Goal: Task Accomplishment & Management: Manage account settings

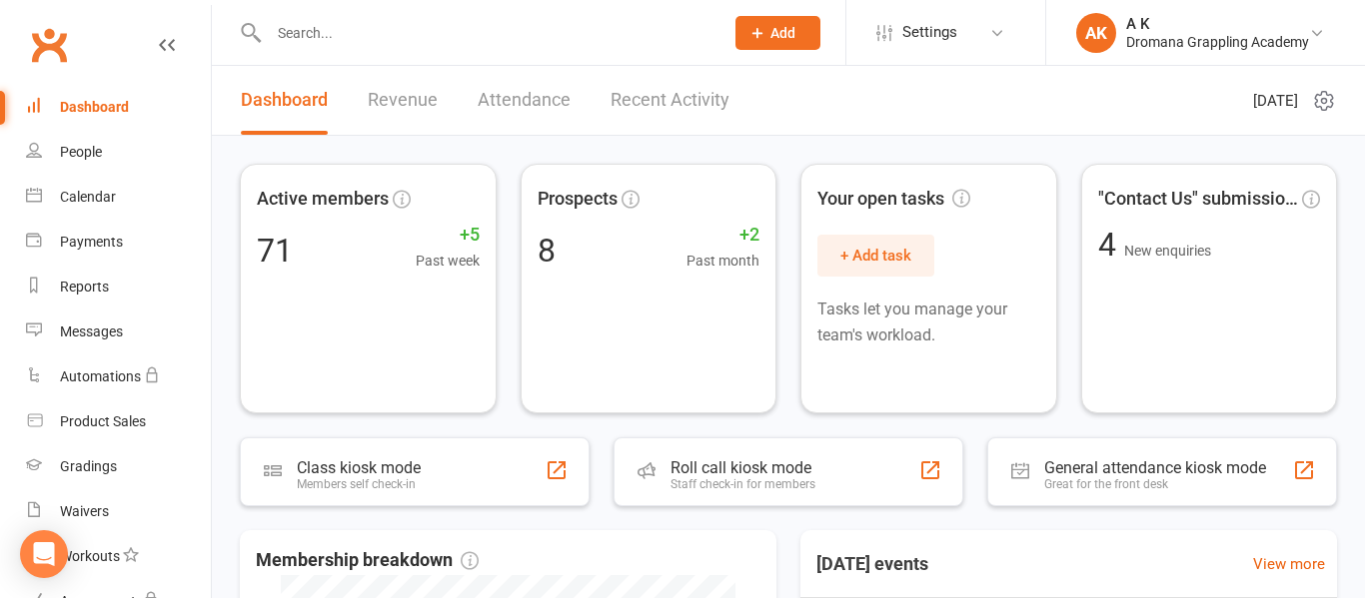
click at [656, 107] on link "Recent Activity" at bounding box center [669, 100] width 119 height 69
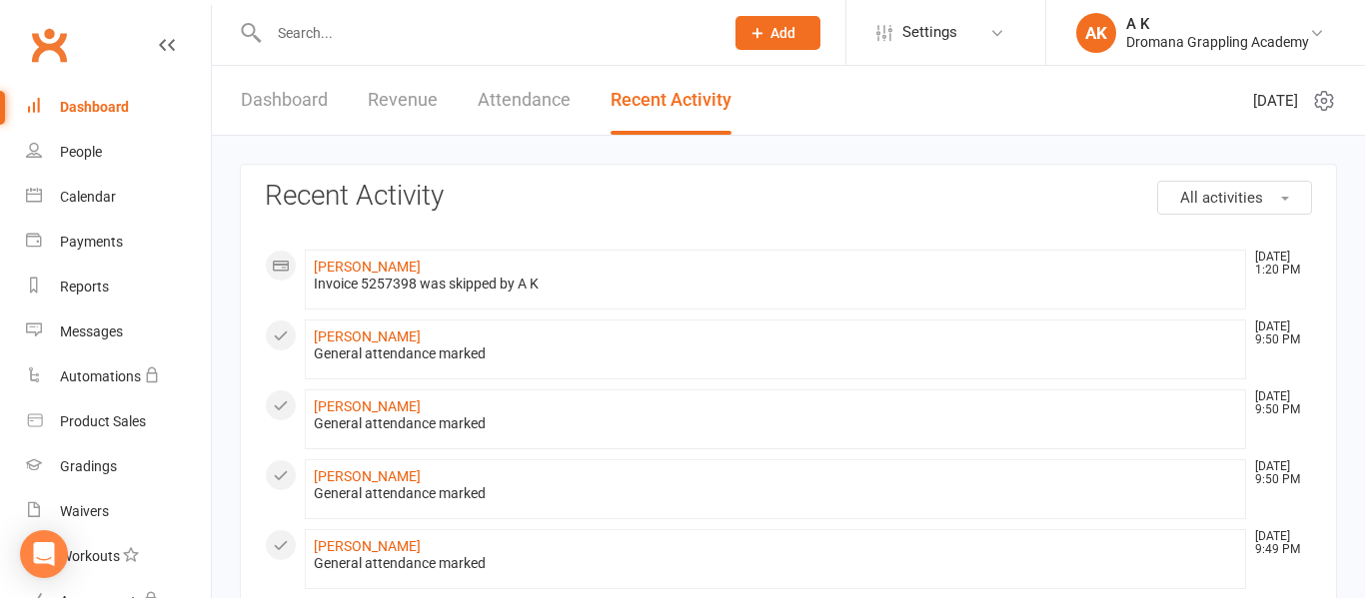
click at [400, 81] on link "Revenue" at bounding box center [403, 100] width 70 height 69
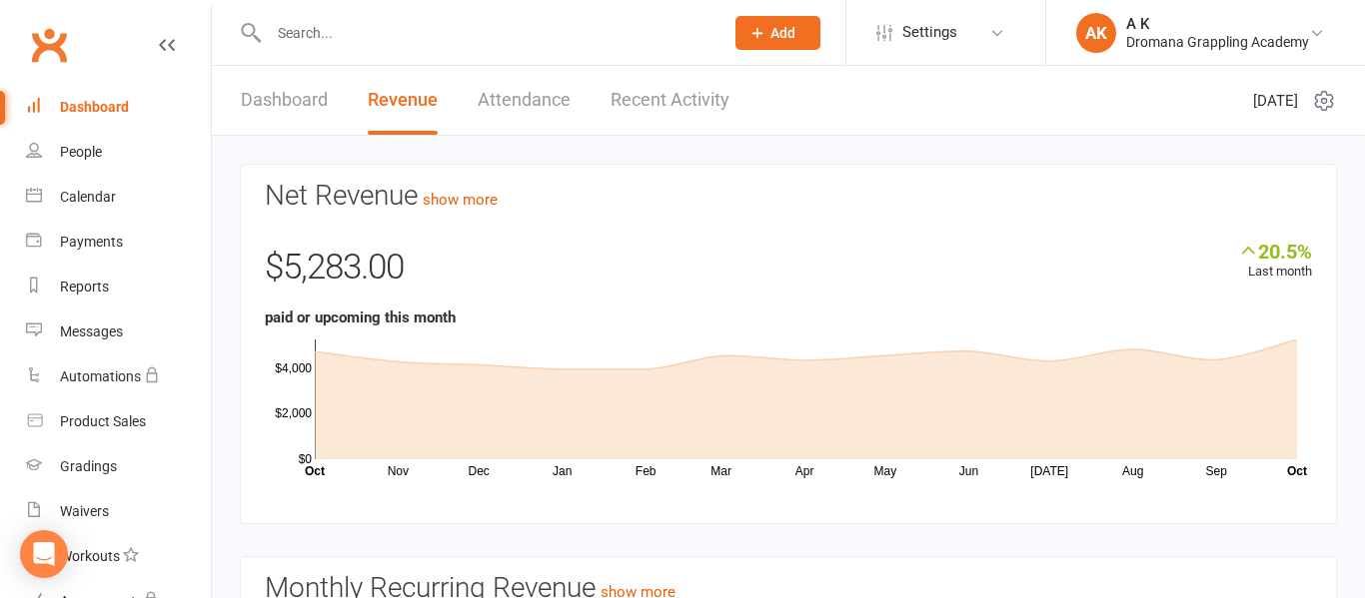
click at [91, 108] on div "Dashboard" at bounding box center [94, 107] width 69 height 16
click at [324, 31] on input "text" at bounding box center [486, 33] width 447 height 28
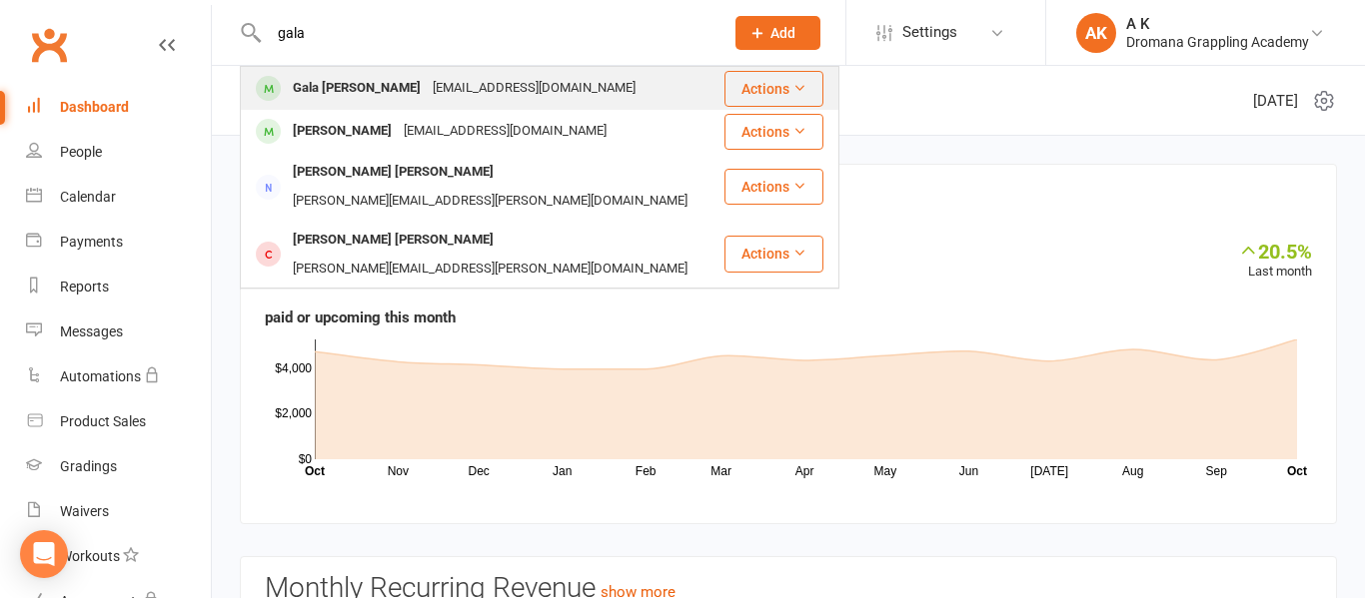
type input "gala"
click at [328, 84] on div "Gala [PERSON_NAME]" at bounding box center [357, 88] width 140 height 29
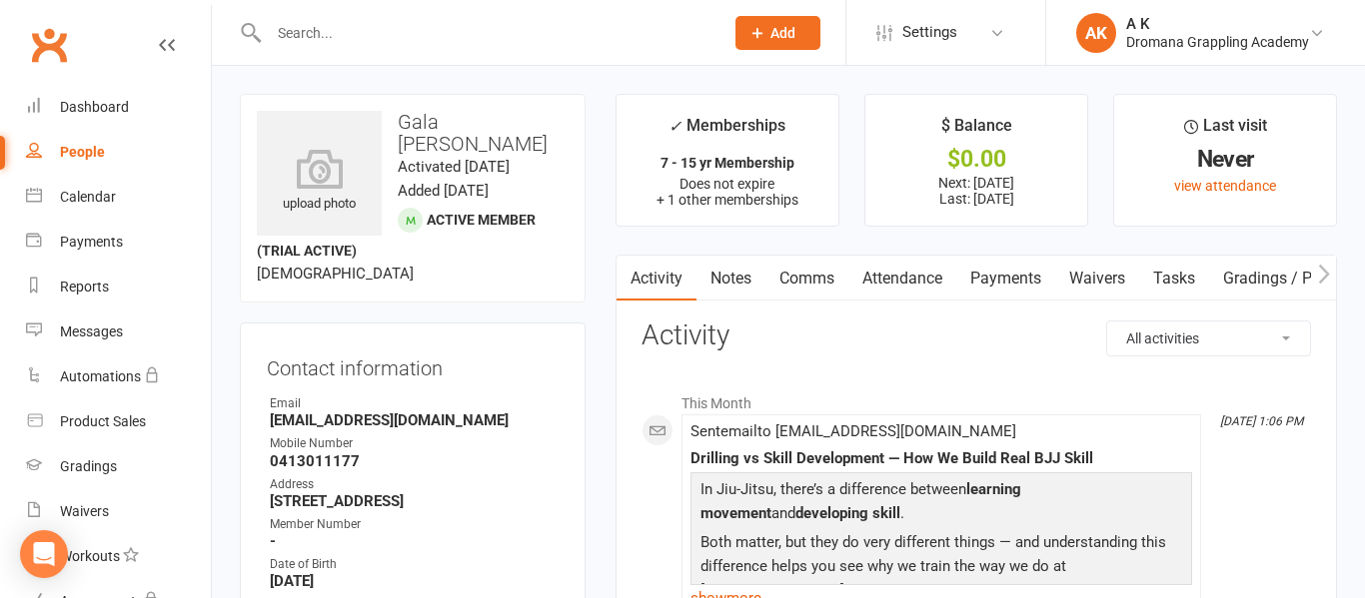
click at [995, 280] on link "Payments" at bounding box center [1005, 279] width 99 height 46
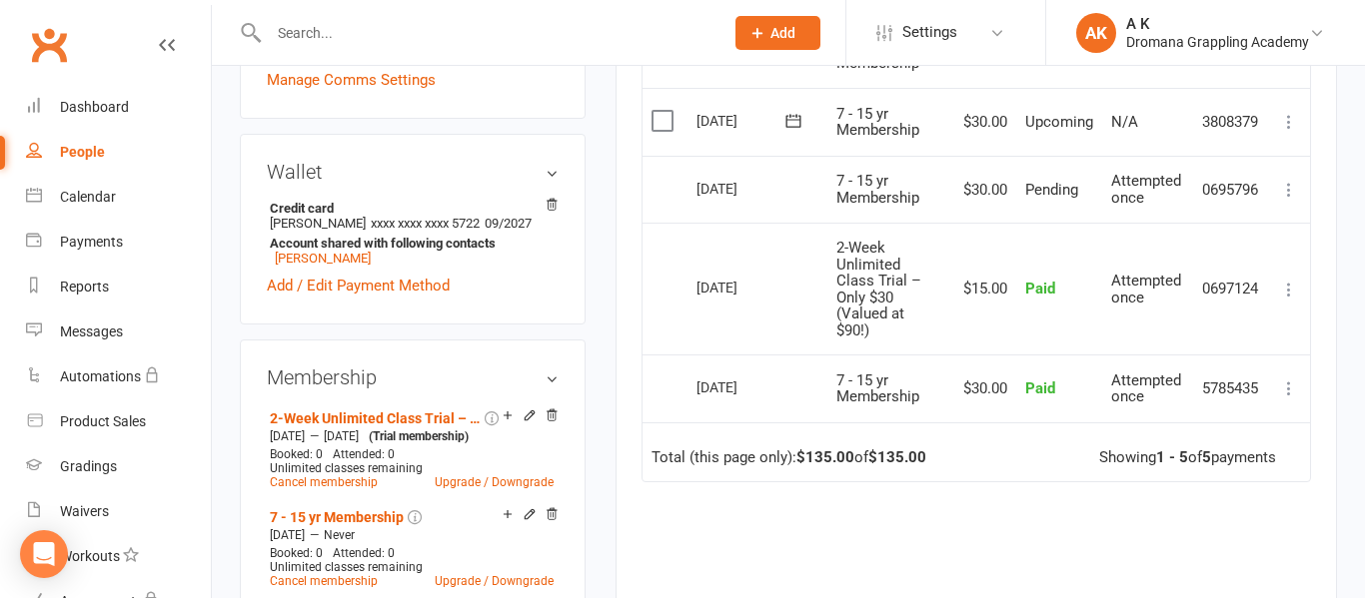
scroll to position [593, 0]
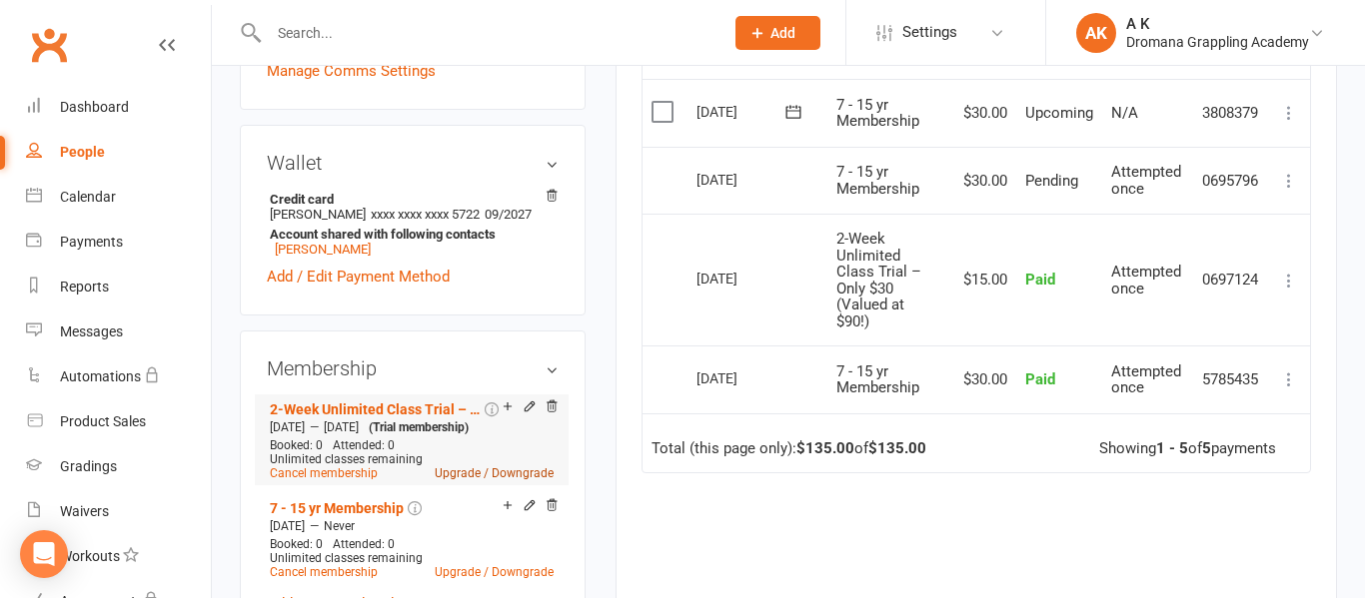
click at [465, 481] on link "Upgrade / Downgrade" at bounding box center [494, 474] width 119 height 14
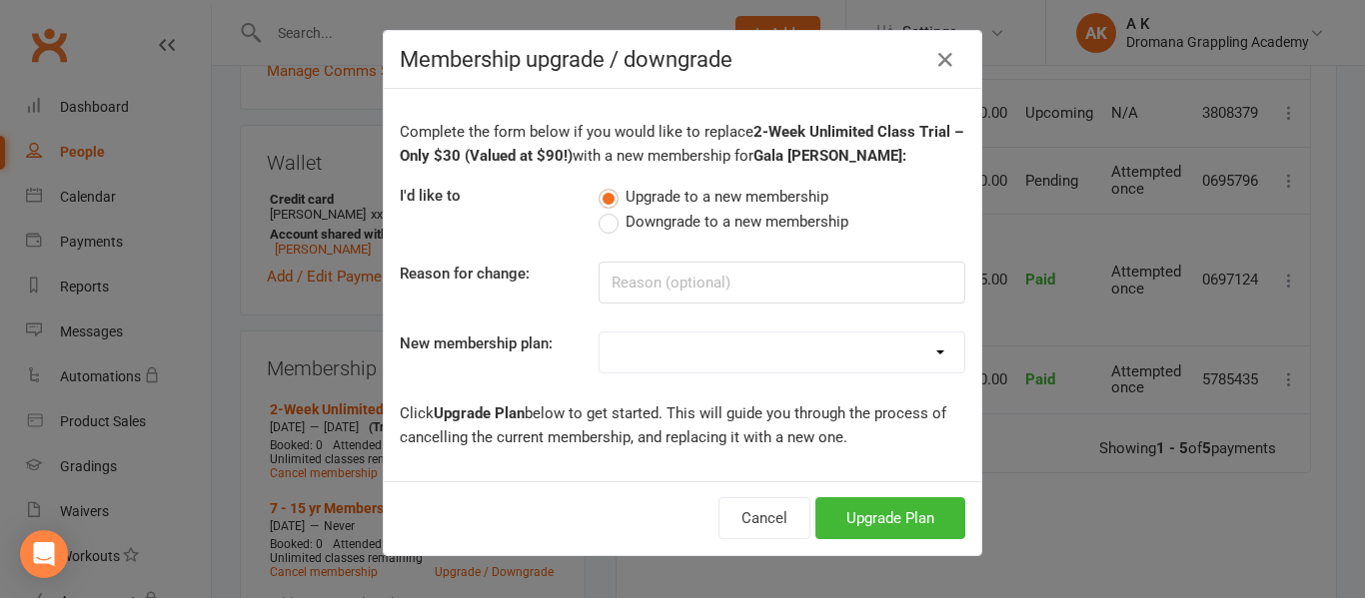
click at [781, 348] on select "Casual Class Teenage Unlimited - $50 p/fn Adults- Unlimited 7 - 15 yrs - $30 2x…" at bounding box center [781, 353] width 365 height 40
click at [942, 58] on icon "button" at bounding box center [945, 60] width 24 height 24
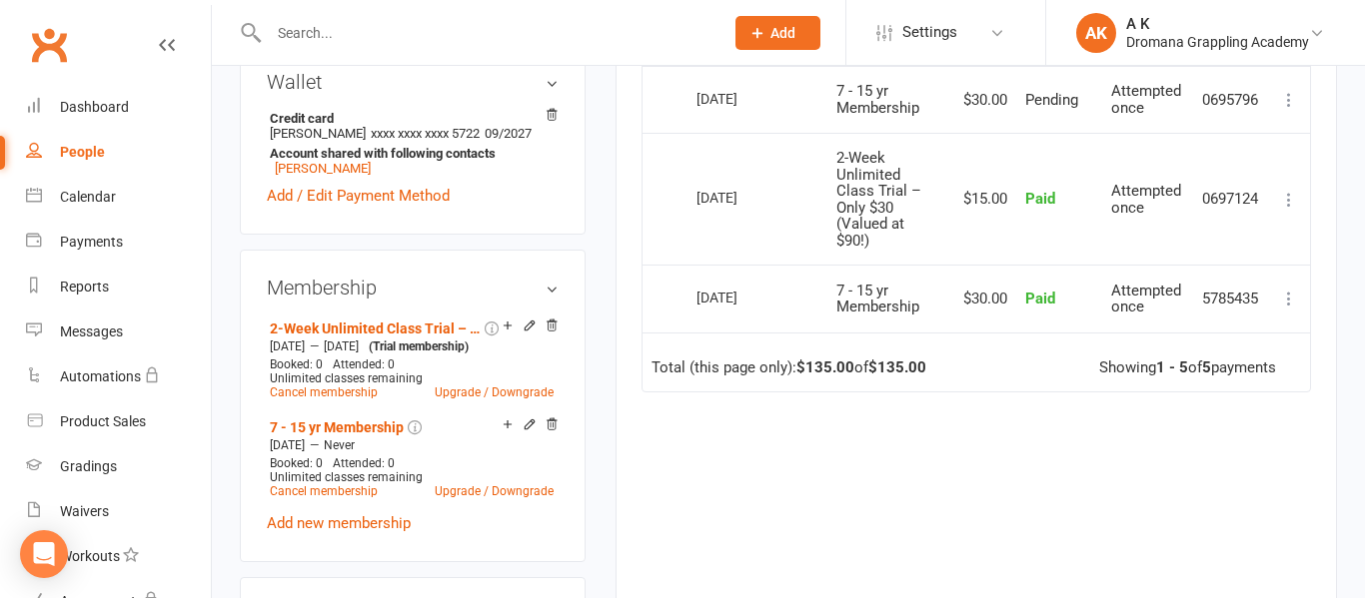
scroll to position [679, 0]
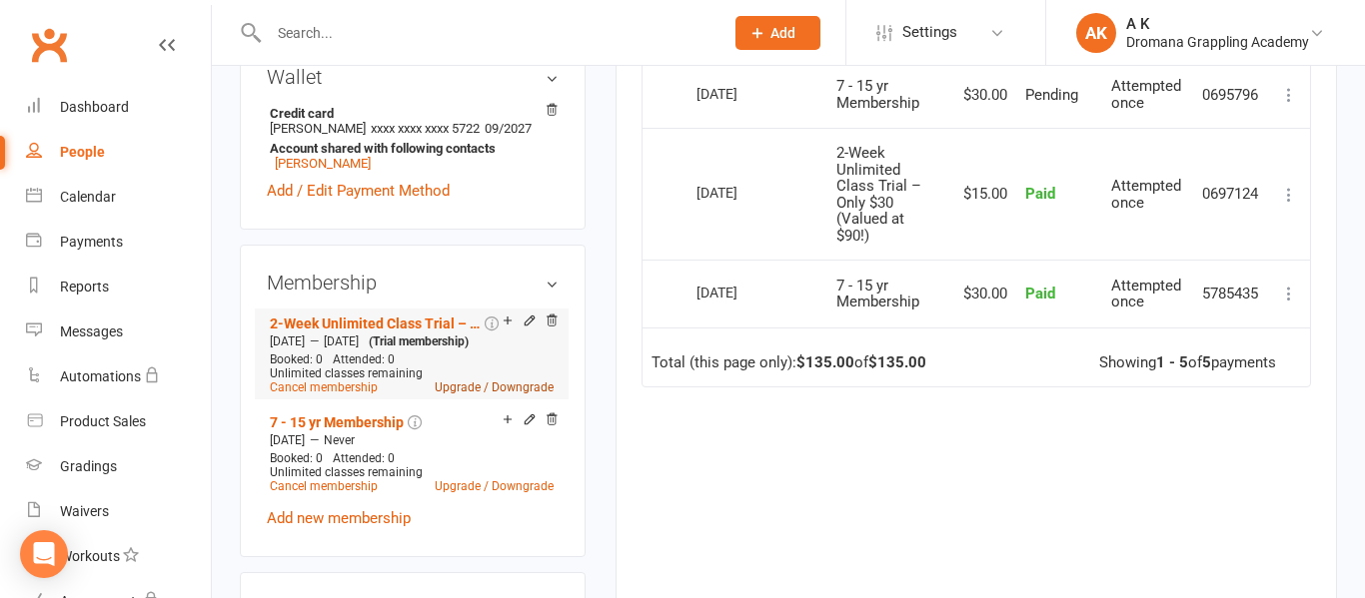
click at [457, 395] on link "Upgrade / Downgrade" at bounding box center [494, 388] width 119 height 14
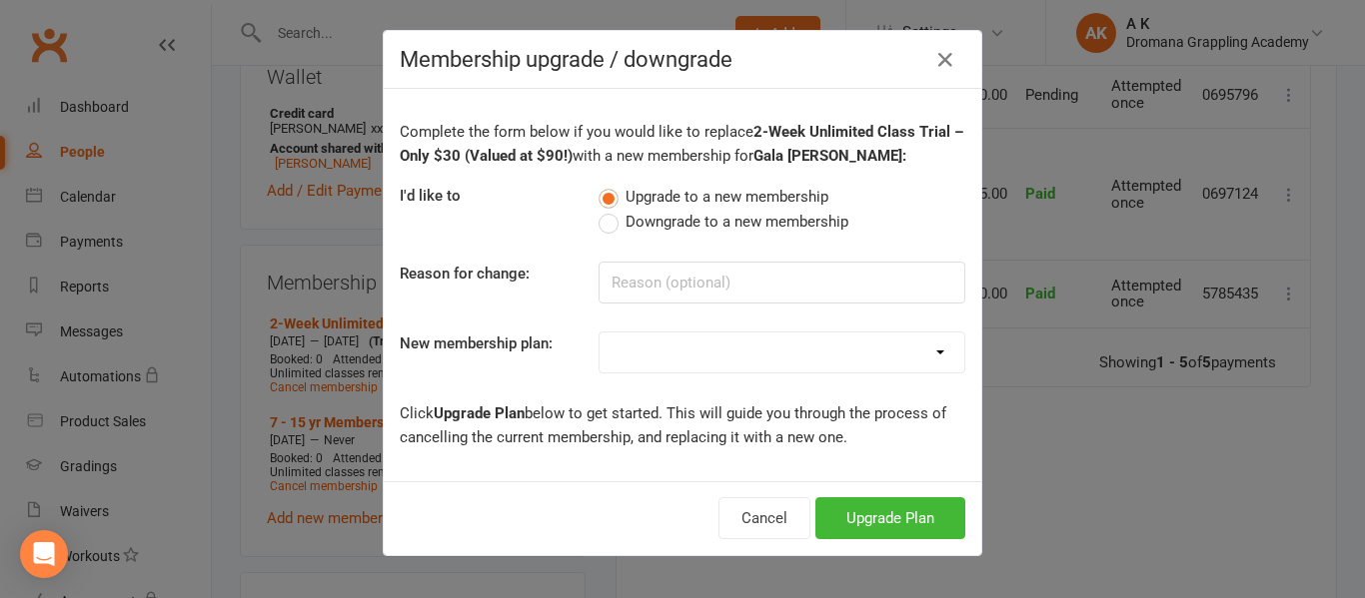
click at [717, 347] on select "Casual Class Teenage Unlimited - $50 p/fn Adults- Unlimited 7 - 15 yrs - $30 2x…" at bounding box center [781, 353] width 365 height 40
select select "4"
click at [599, 333] on select "Casual Class Teenage Unlimited - $50 p/fn Adults- Unlimited 7 - 15 yrs - $30 2x…" at bounding box center [781, 353] width 365 height 40
click at [894, 535] on button "Upgrade Plan" at bounding box center [890, 519] width 150 height 42
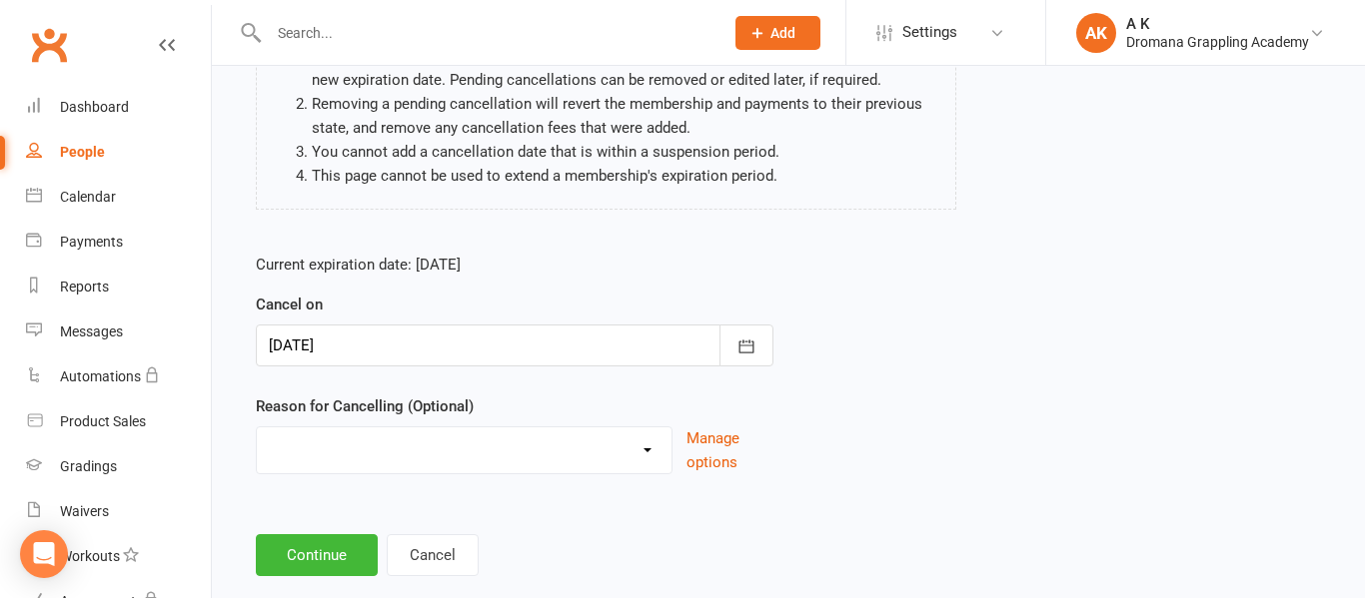
scroll to position [257, 0]
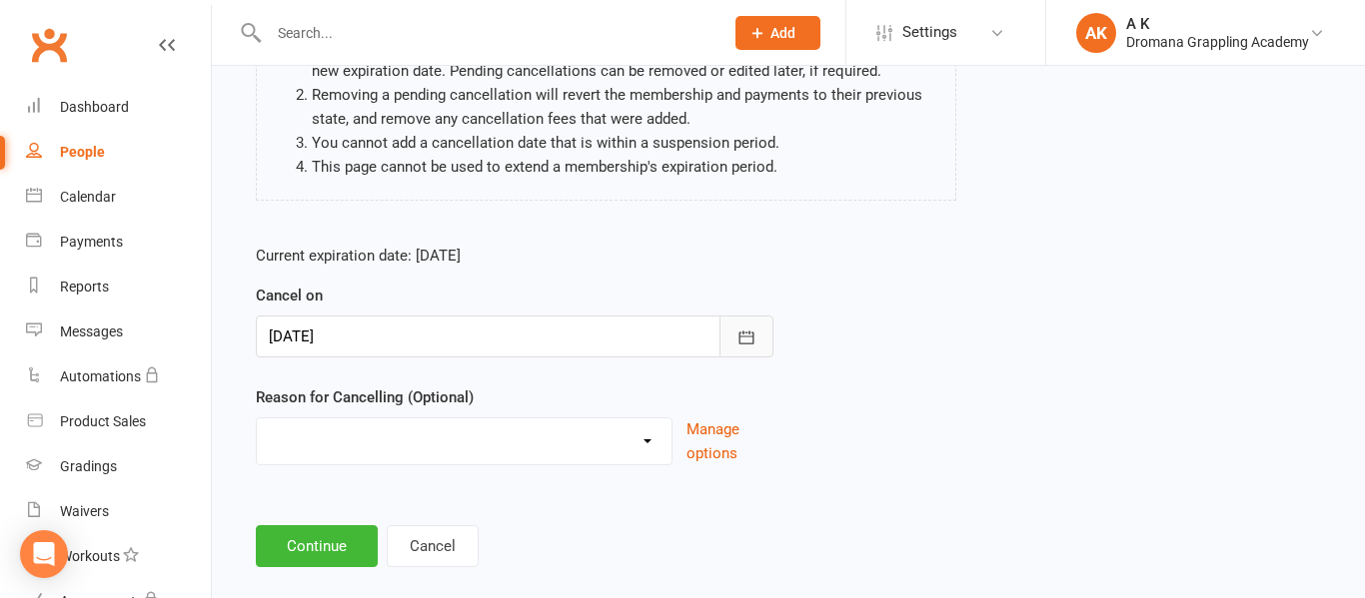
click at [734, 318] on button "button" at bounding box center [746, 337] width 54 height 42
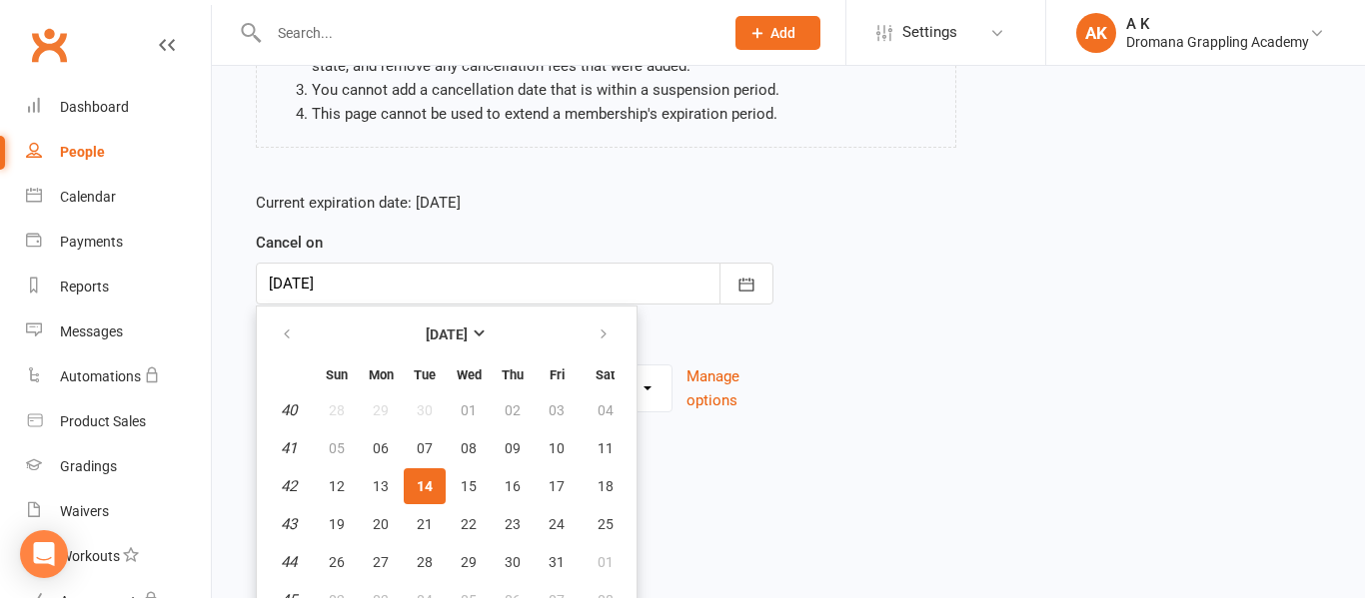
click at [820, 473] on footer "Continue Cancel" at bounding box center [788, 494] width 1065 height 42
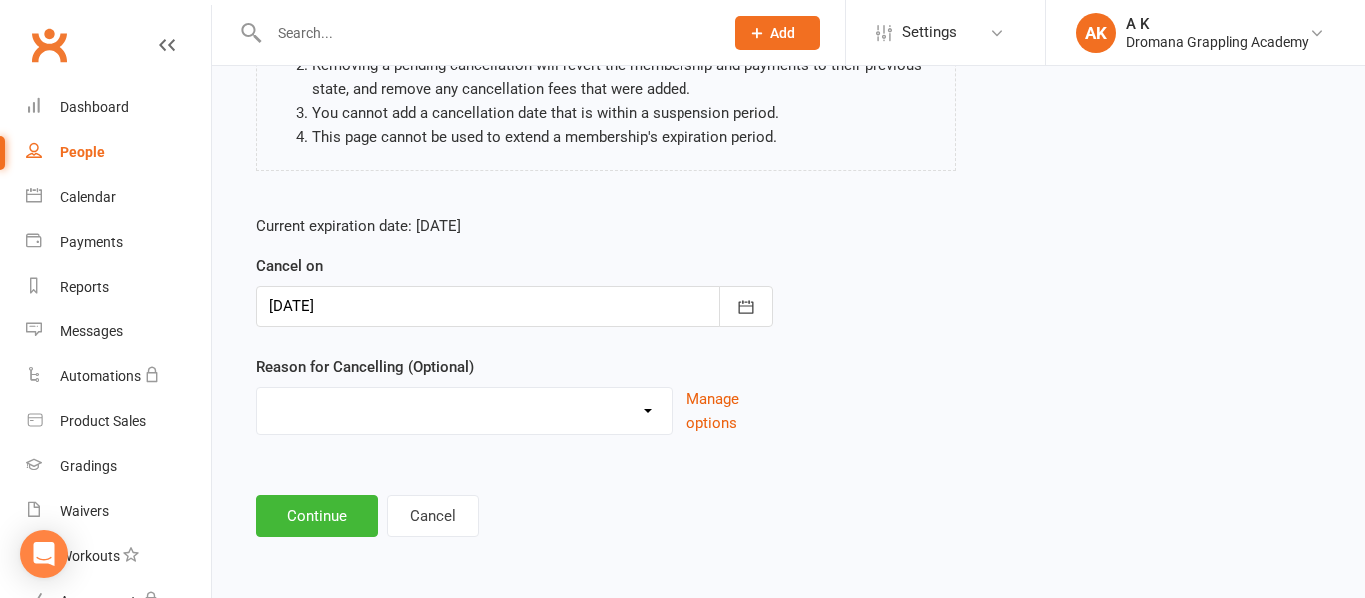
scroll to position [265, 0]
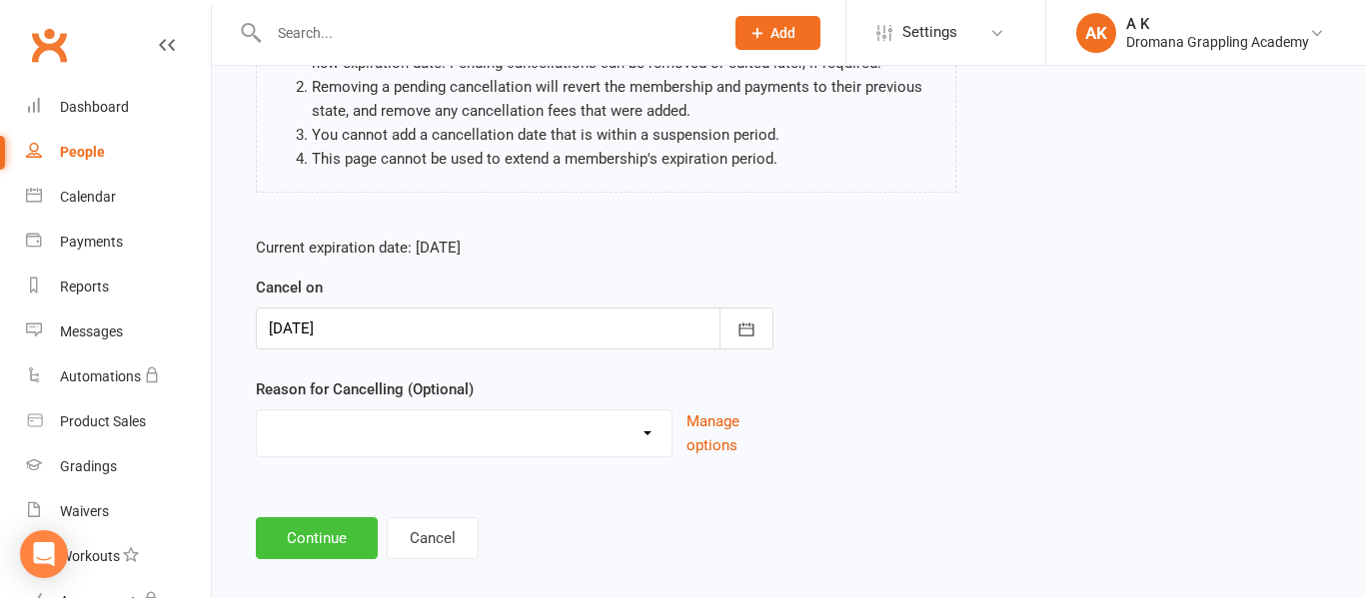
click at [353, 518] on button "Continue" at bounding box center [317, 539] width 122 height 42
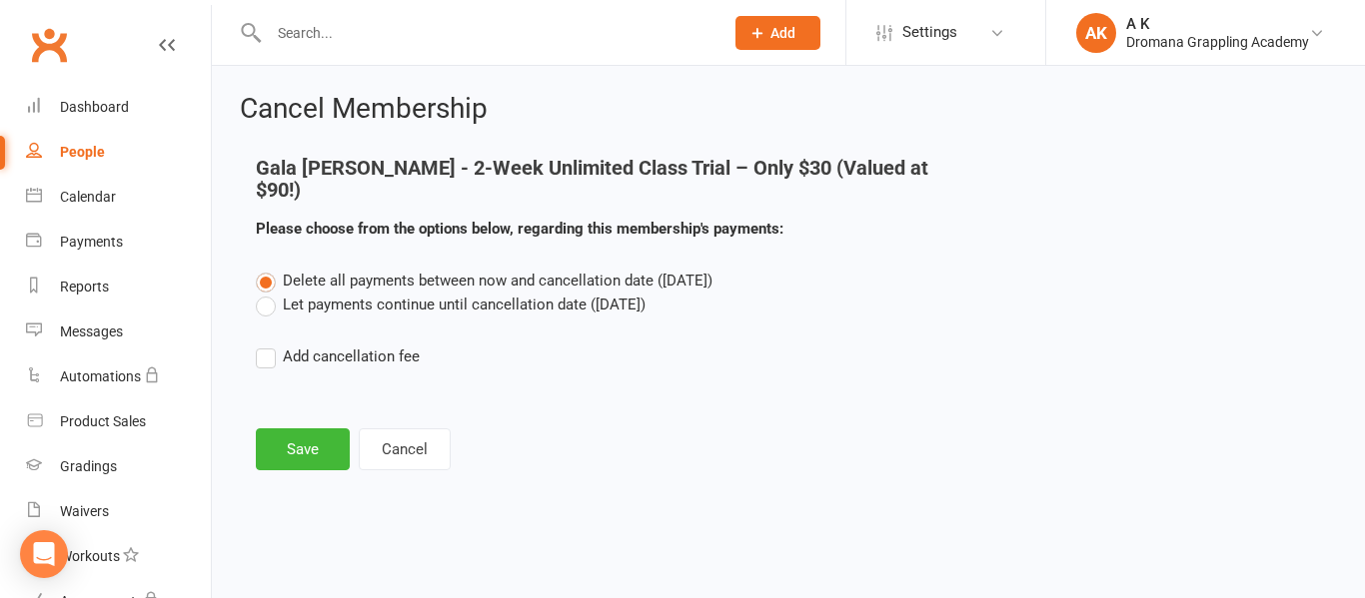
click at [437, 293] on label "Let payments continue until cancellation date ([DATE])" at bounding box center [451, 305] width 390 height 24
click at [269, 293] on input "Let payments continue until cancellation date ([DATE])" at bounding box center [262, 293] width 13 height 0
click at [329, 429] on button "Save" at bounding box center [303, 450] width 94 height 42
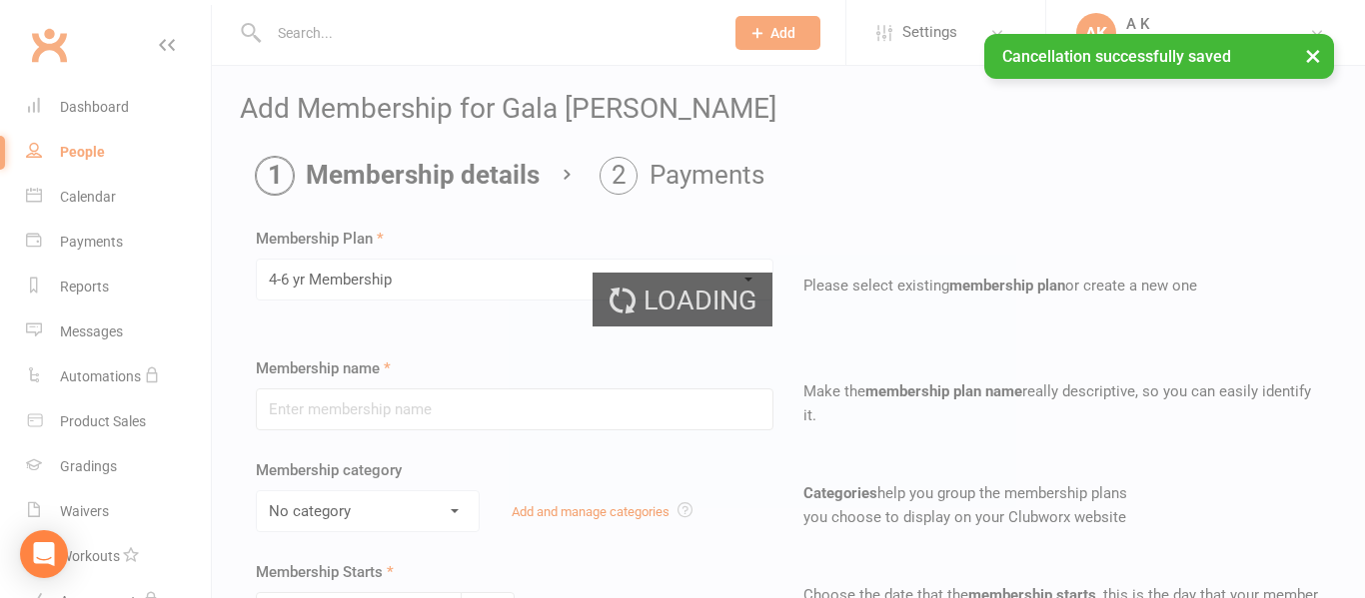
type input "4-6 yr Membership"
select select "2"
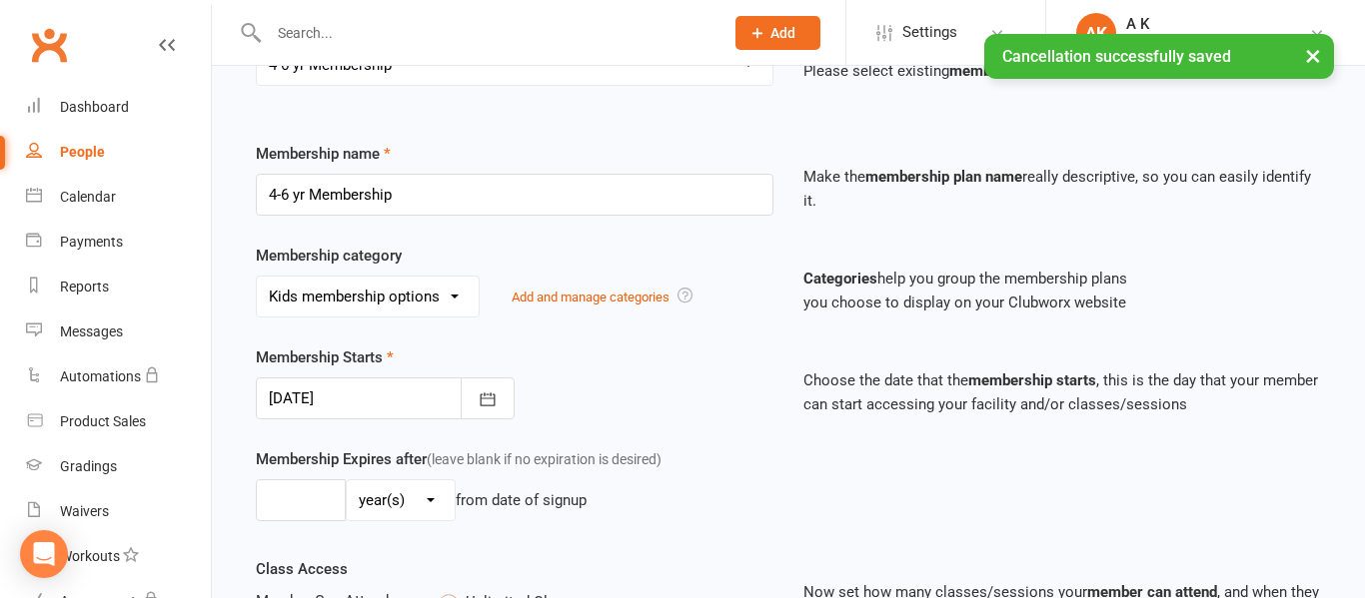
scroll to position [223, 0]
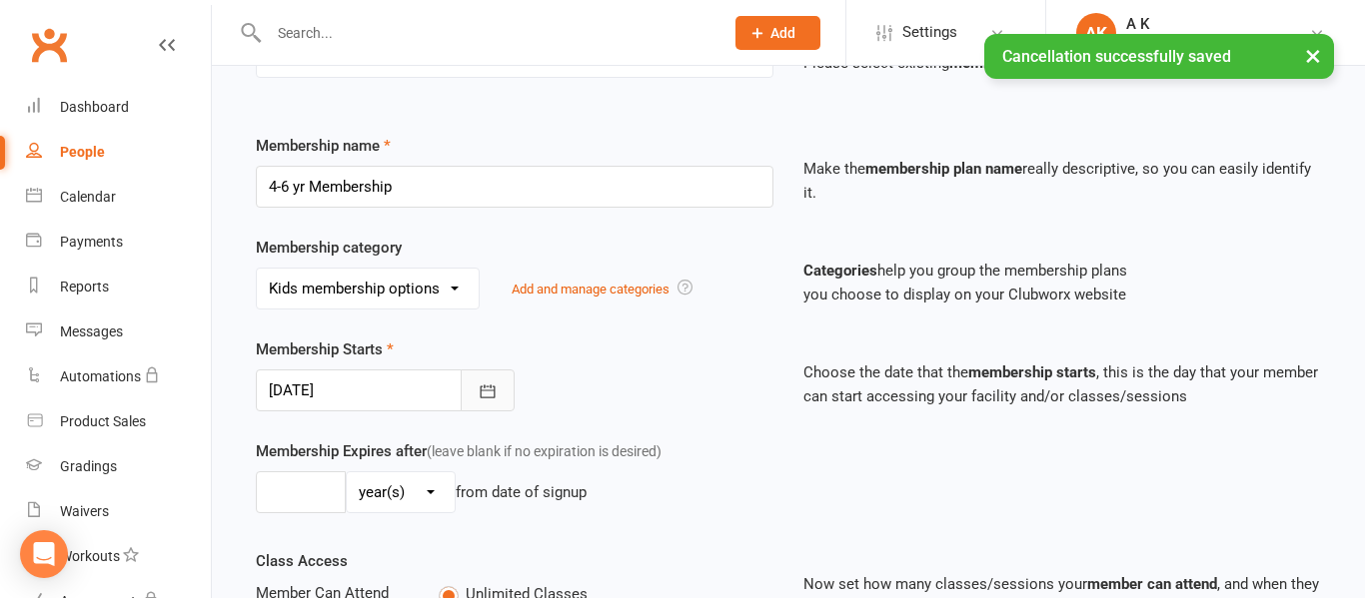
click at [492, 389] on icon "button" at bounding box center [488, 392] width 20 height 20
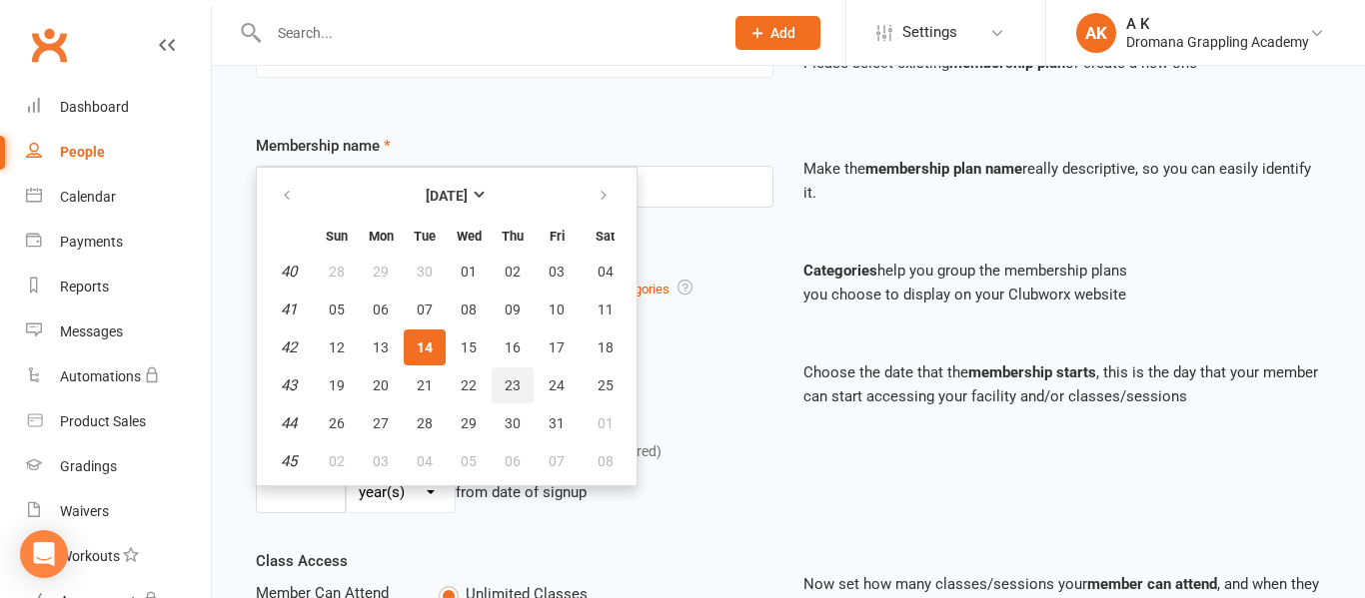
click at [501, 394] on button "23" at bounding box center [513, 386] width 42 height 36
type input "[DATE]"
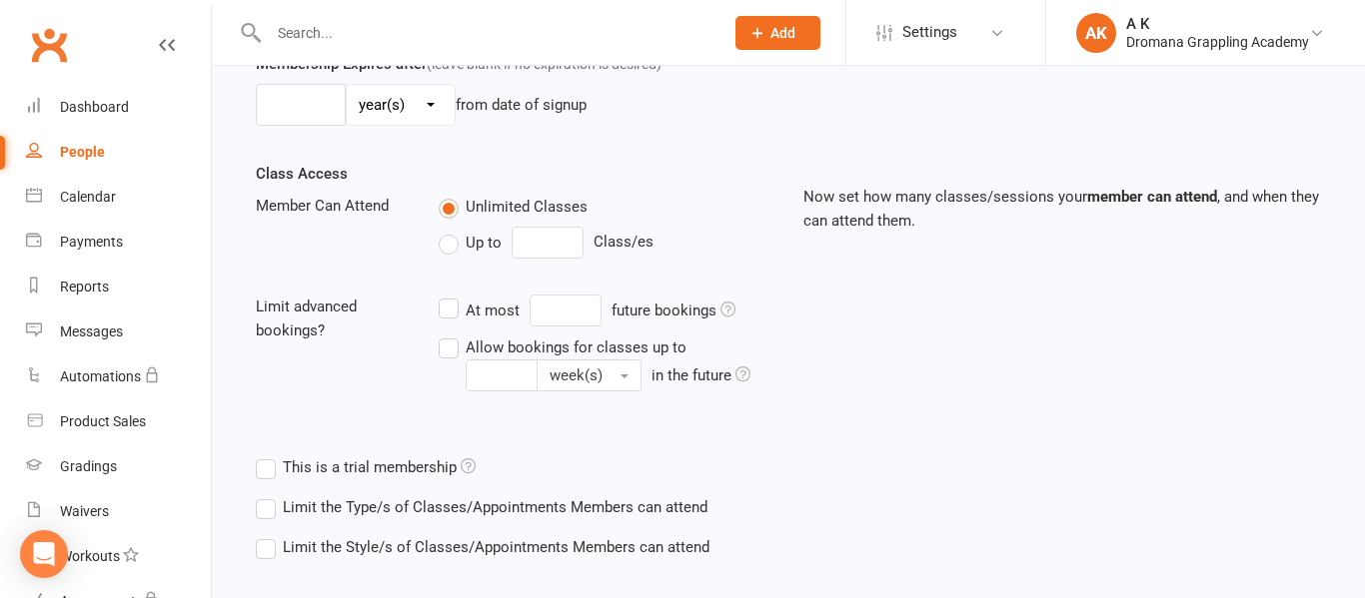
scroll to position [710, 0]
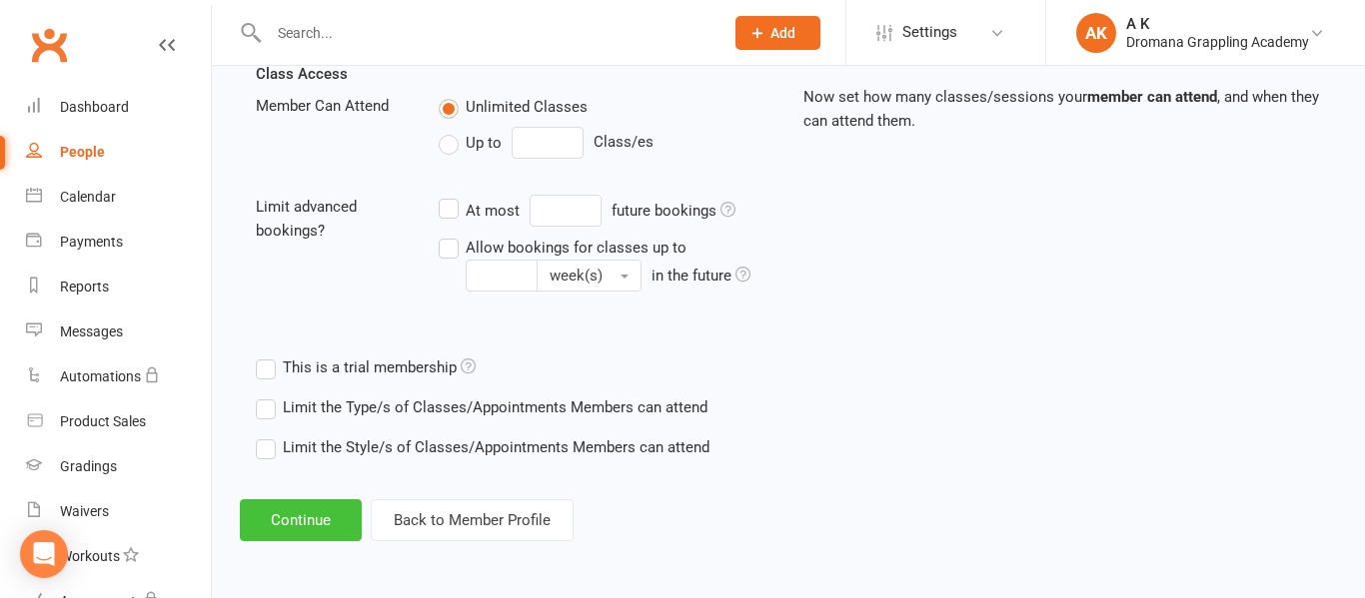
click at [308, 516] on button "Continue" at bounding box center [301, 521] width 122 height 42
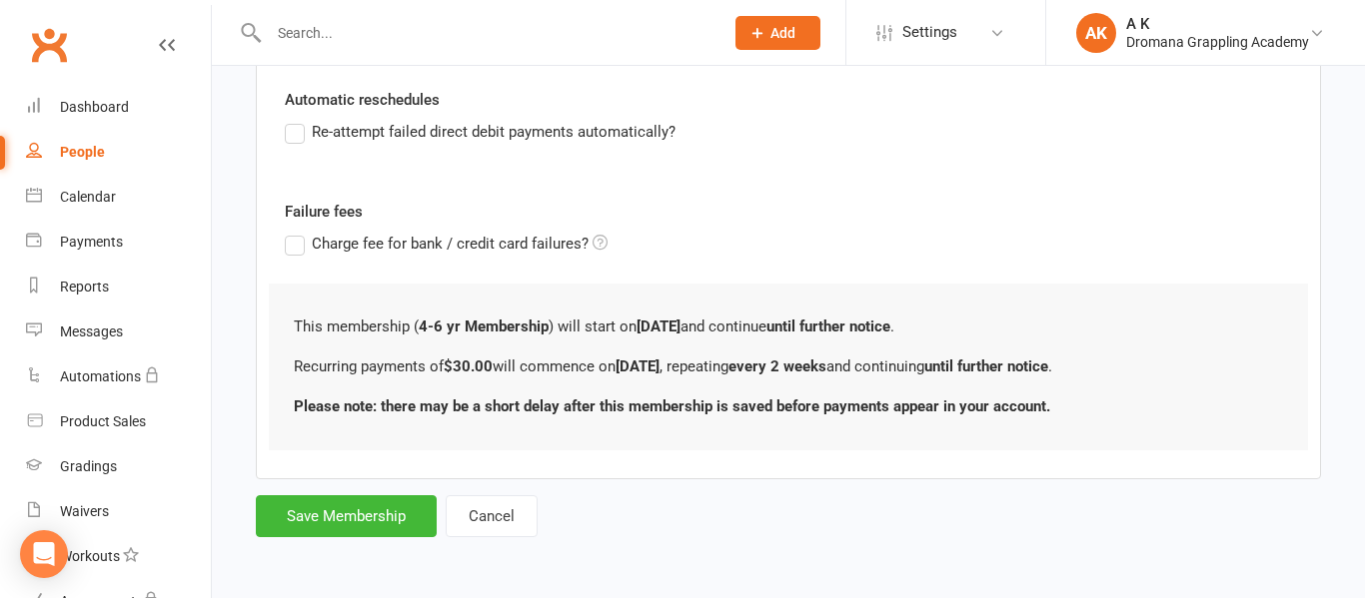
scroll to position [0, 0]
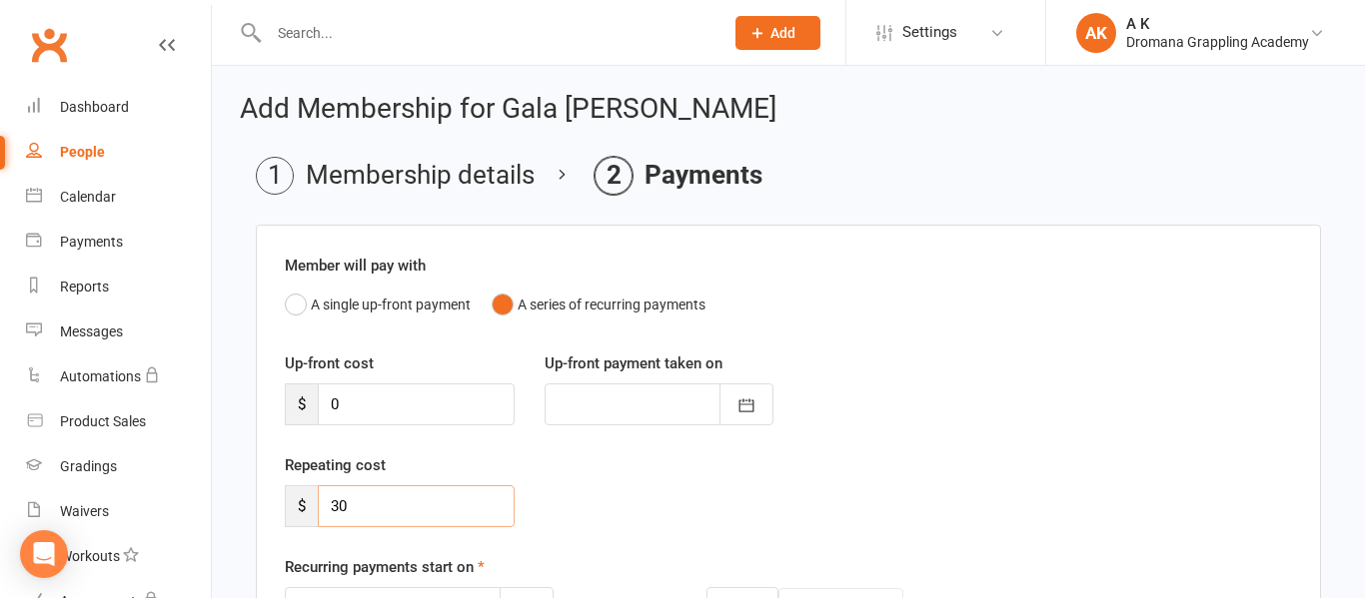
click at [385, 498] on input "30" at bounding box center [416, 507] width 197 height 42
type input "3"
type input "15"
click at [673, 464] on div "Repeating cost $ 15" at bounding box center [788, 505] width 1037 height 102
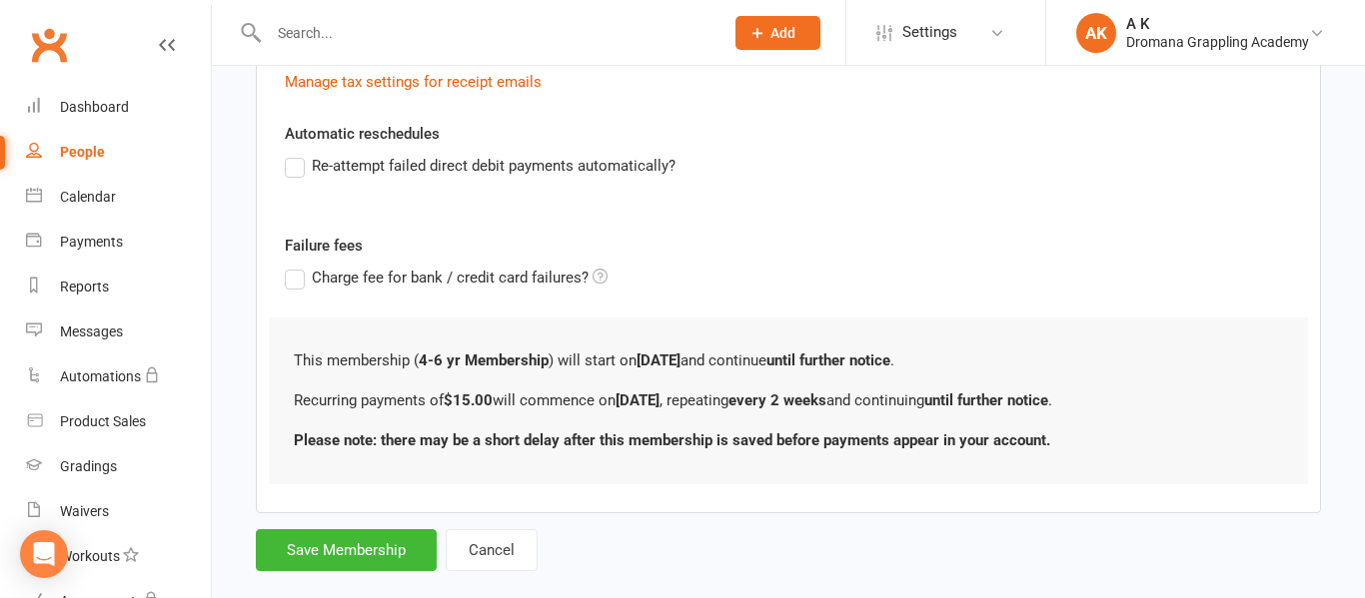
scroll to position [694, 0]
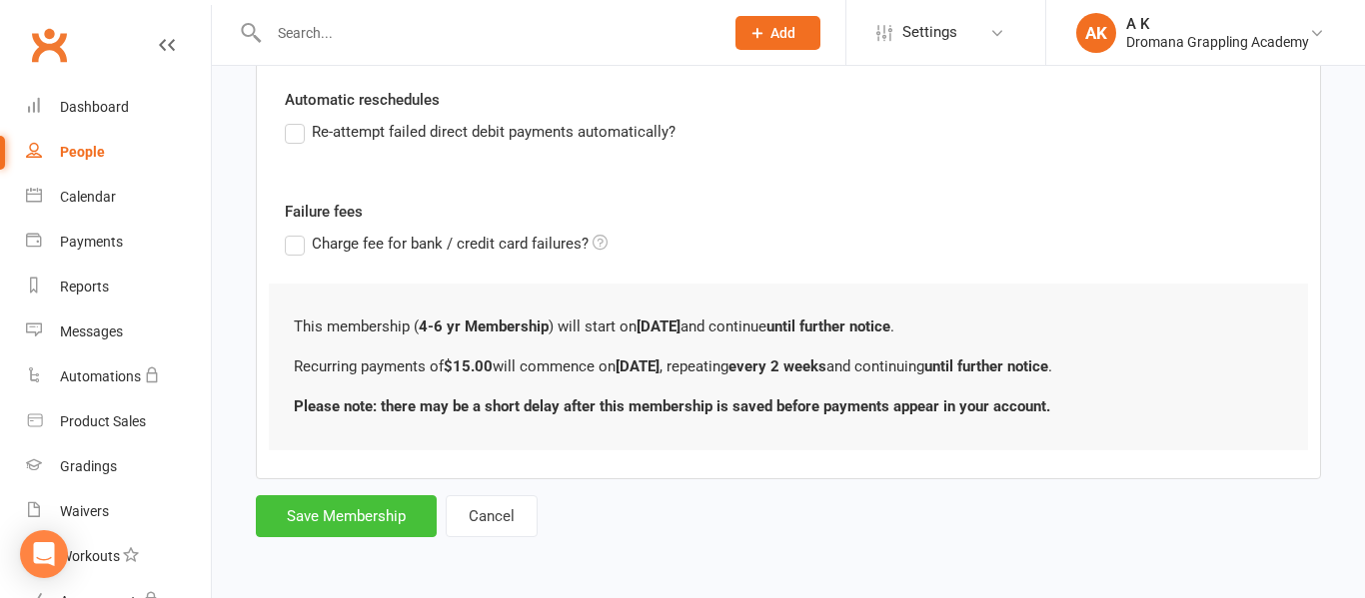
click at [401, 514] on button "Save Membership" at bounding box center [346, 517] width 181 height 42
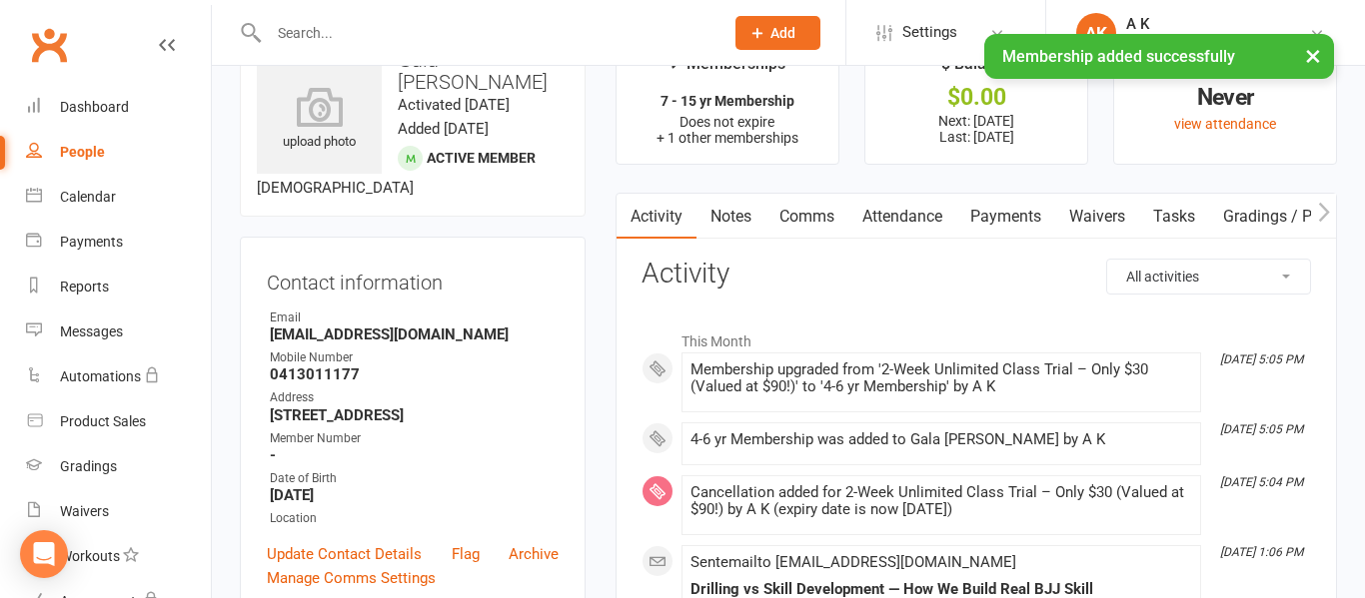
scroll to position [72, 0]
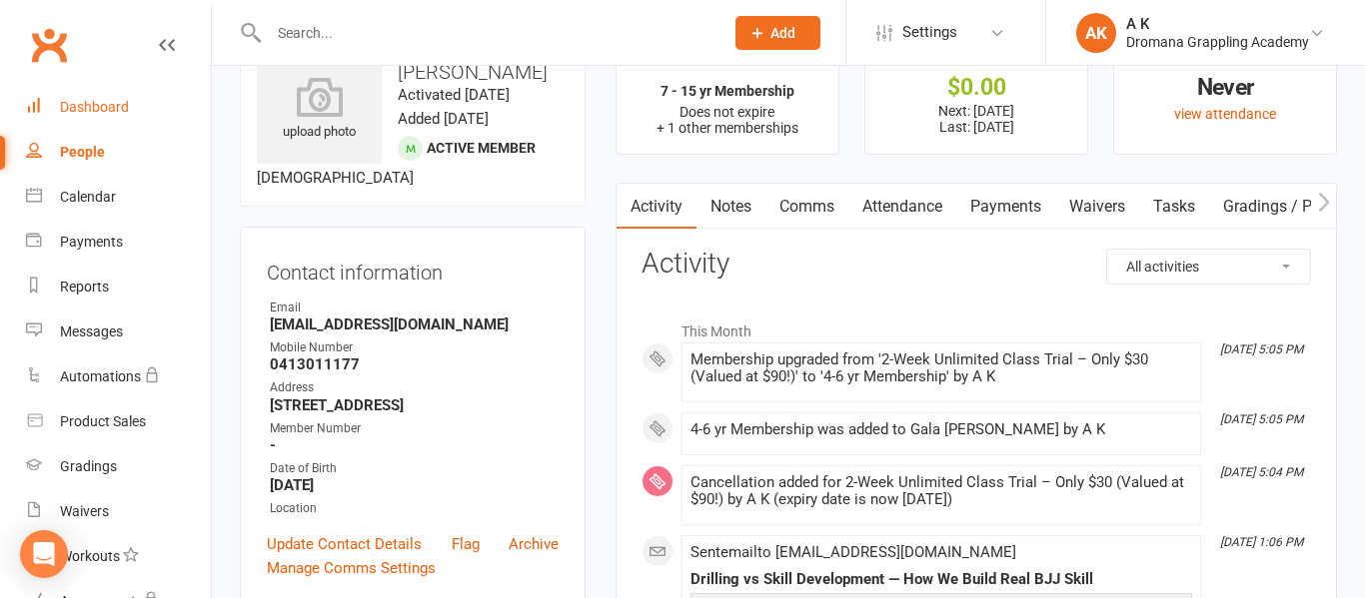
click at [132, 96] on link "Dashboard" at bounding box center [118, 107] width 185 height 45
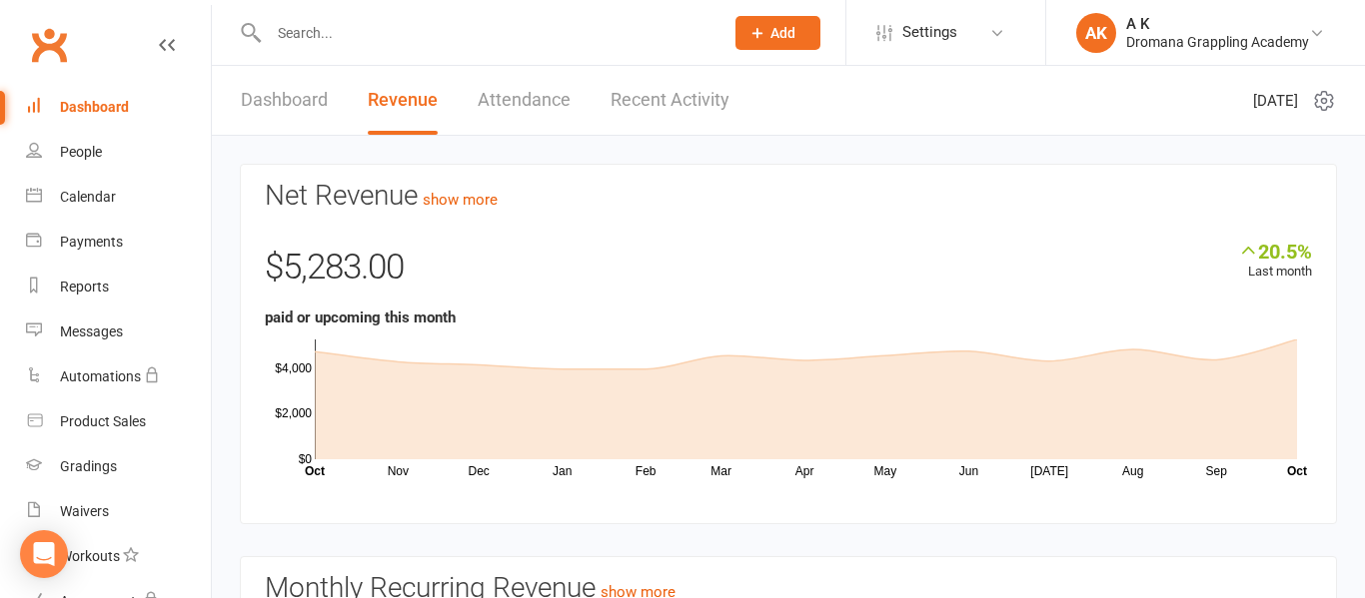
click at [698, 102] on link "Recent Activity" at bounding box center [669, 100] width 119 height 69
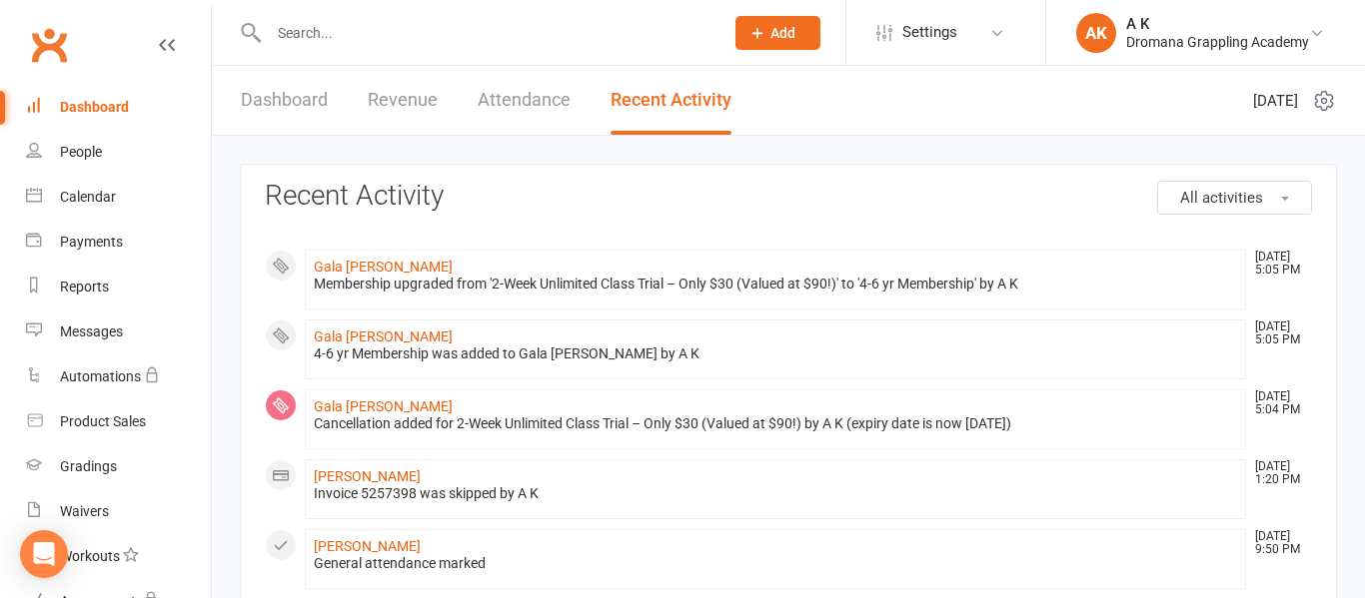
scroll to position [15, 0]
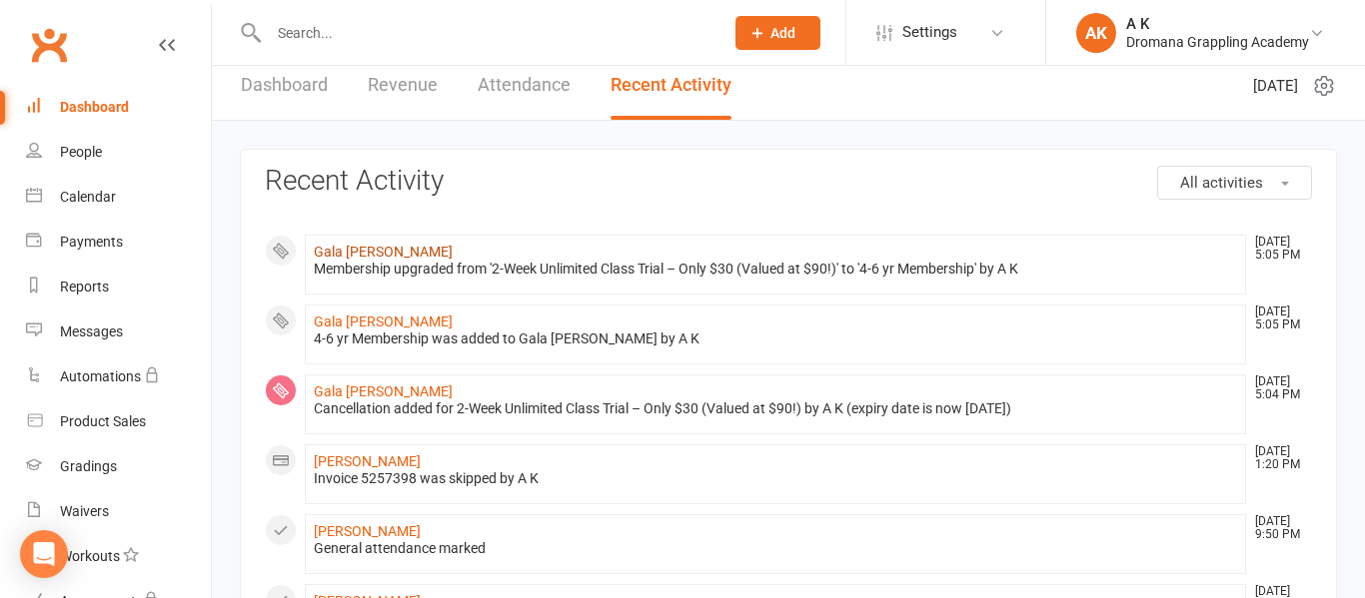
click at [335, 250] on link "Gala [PERSON_NAME]" at bounding box center [383, 252] width 139 height 16
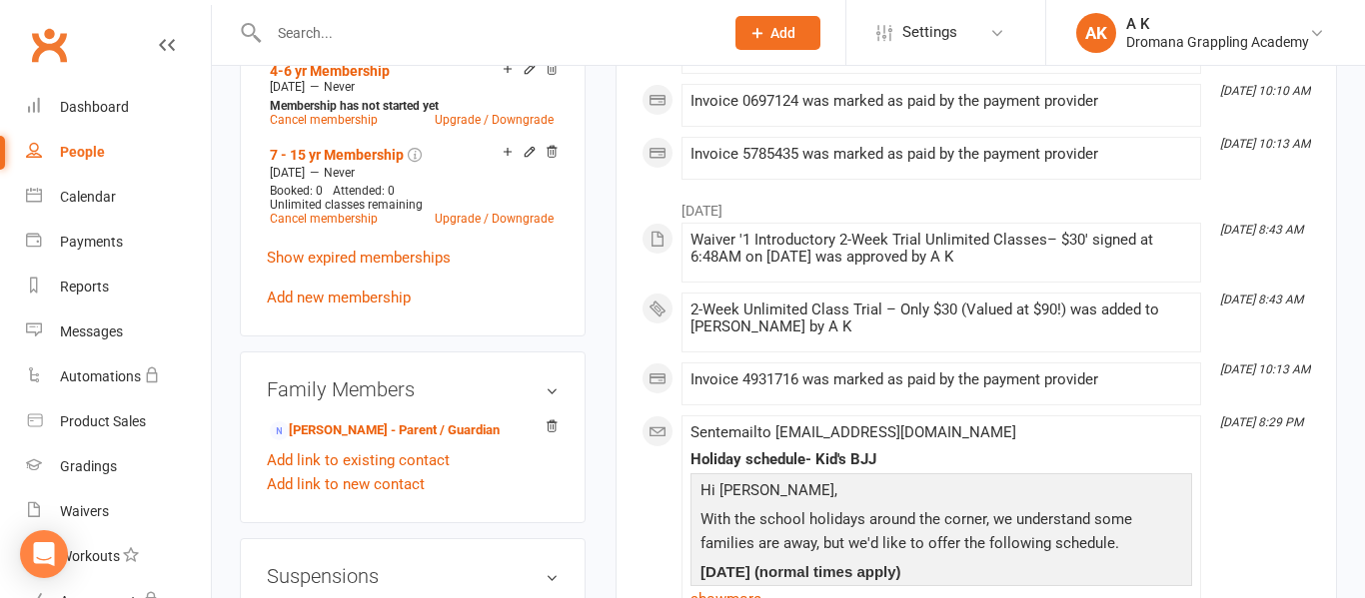
scroll to position [914, 0]
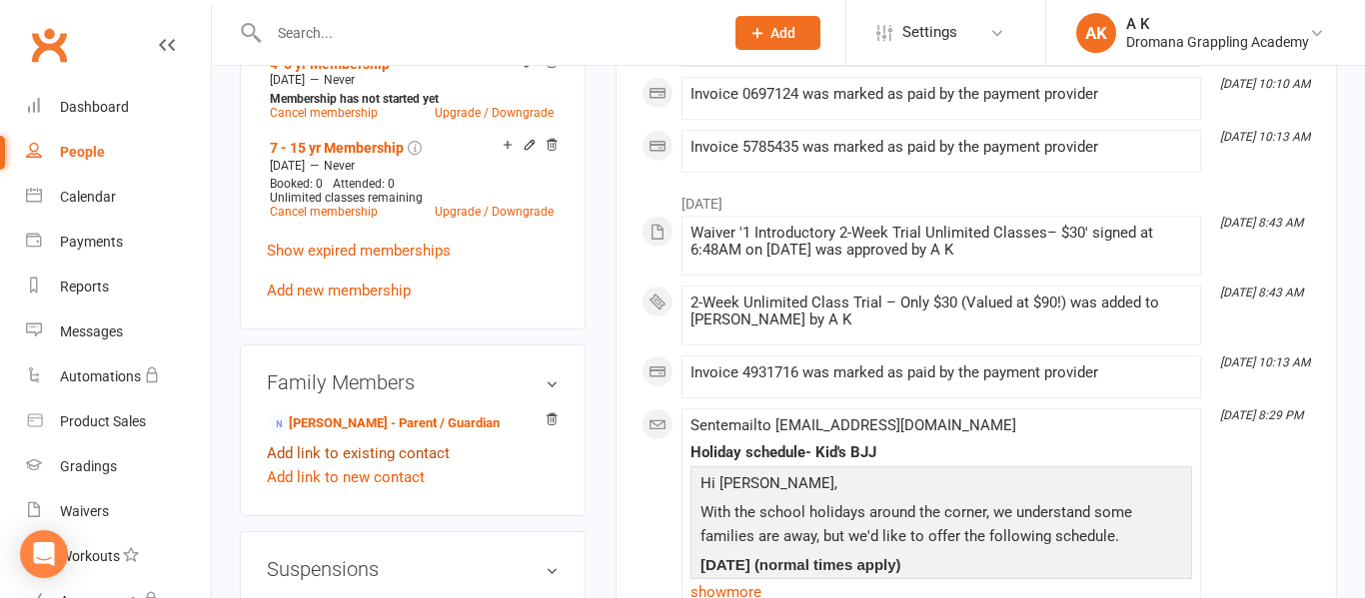
click at [411, 466] on link "Add link to existing contact" at bounding box center [358, 454] width 183 height 24
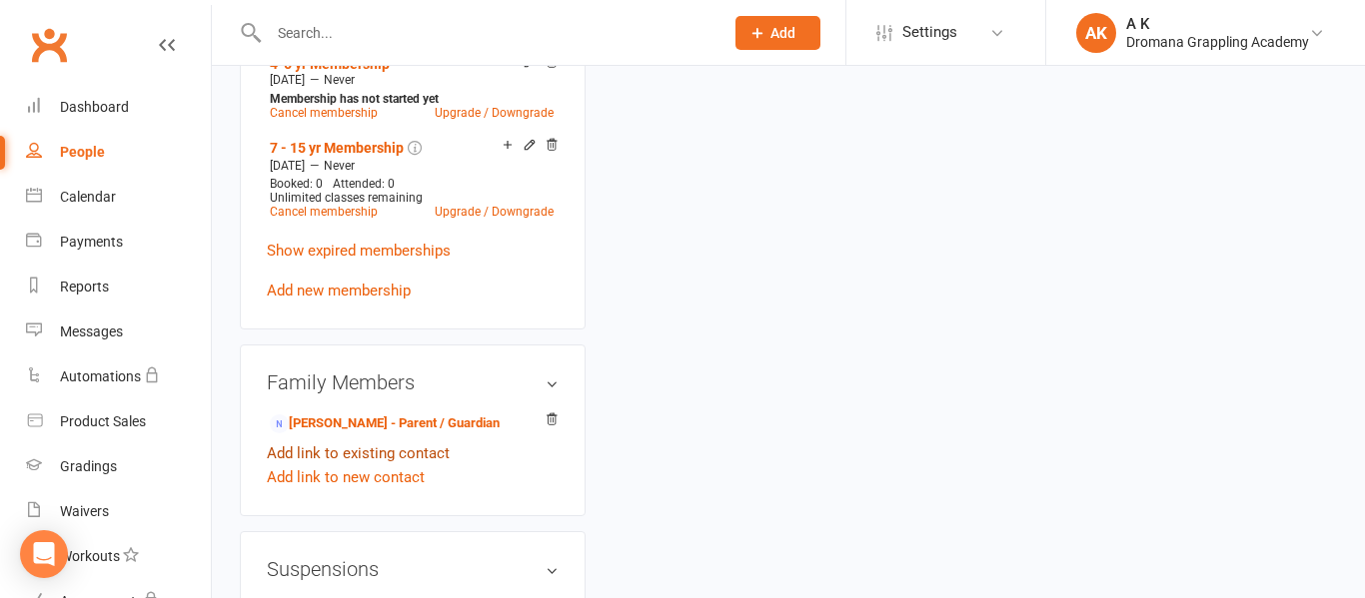
scroll to position [96, 0]
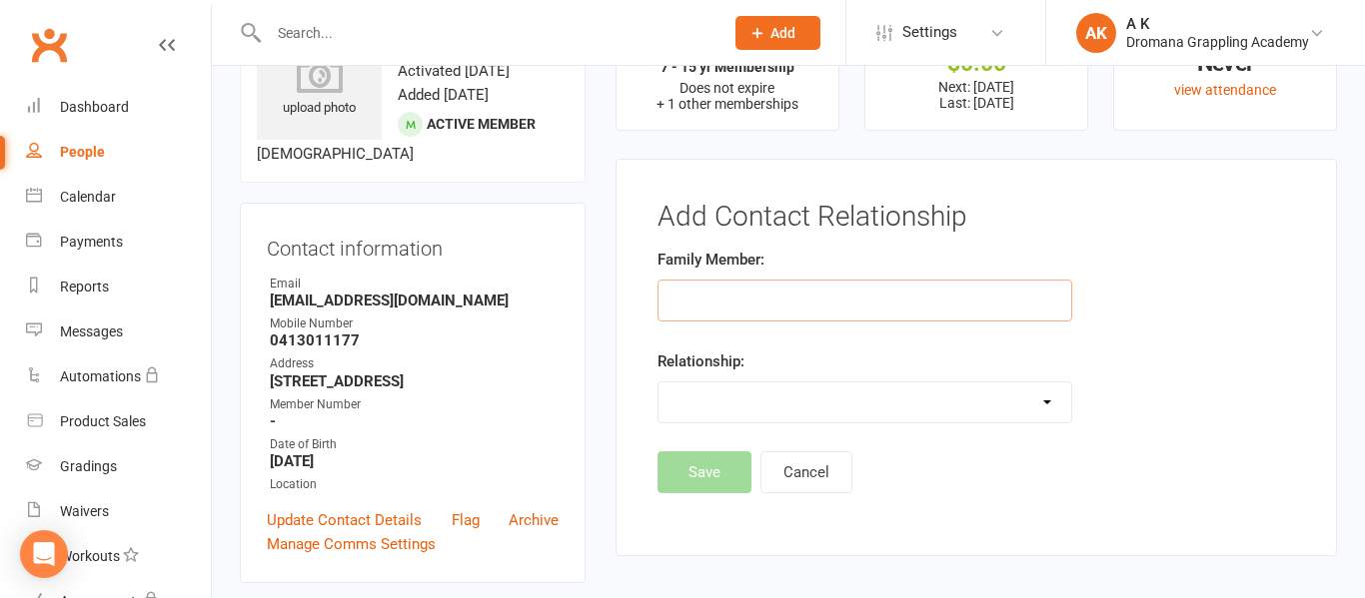
click at [762, 284] on input "text" at bounding box center [864, 301] width 415 height 42
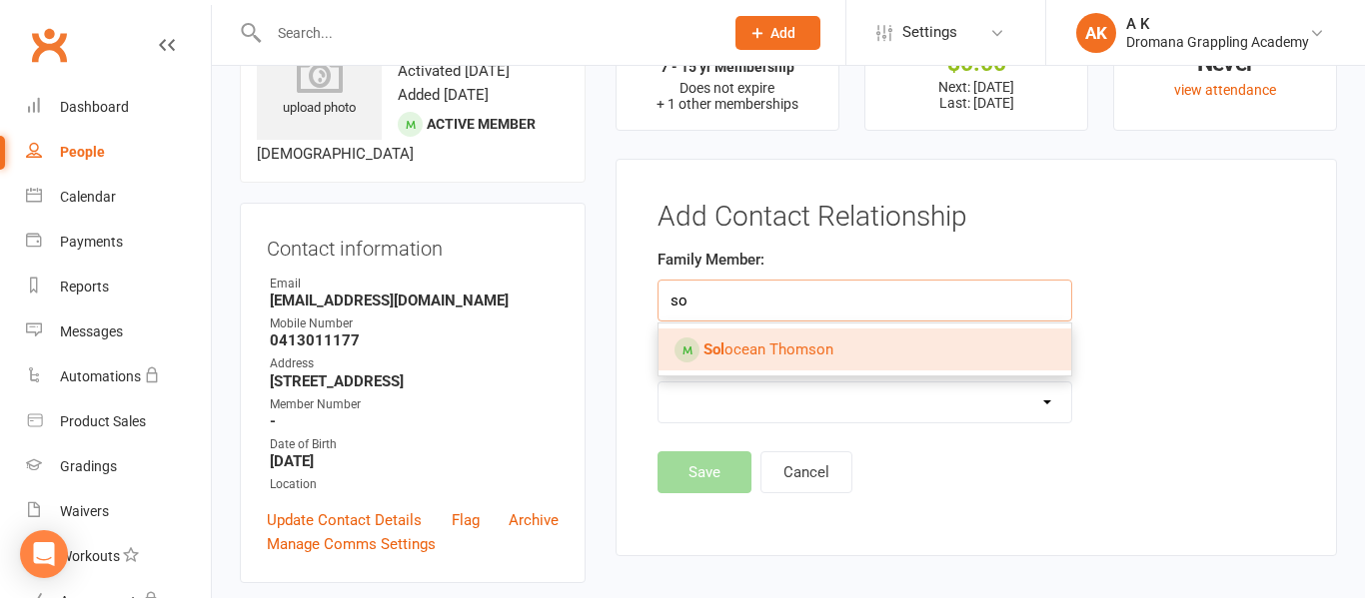
type input "s"
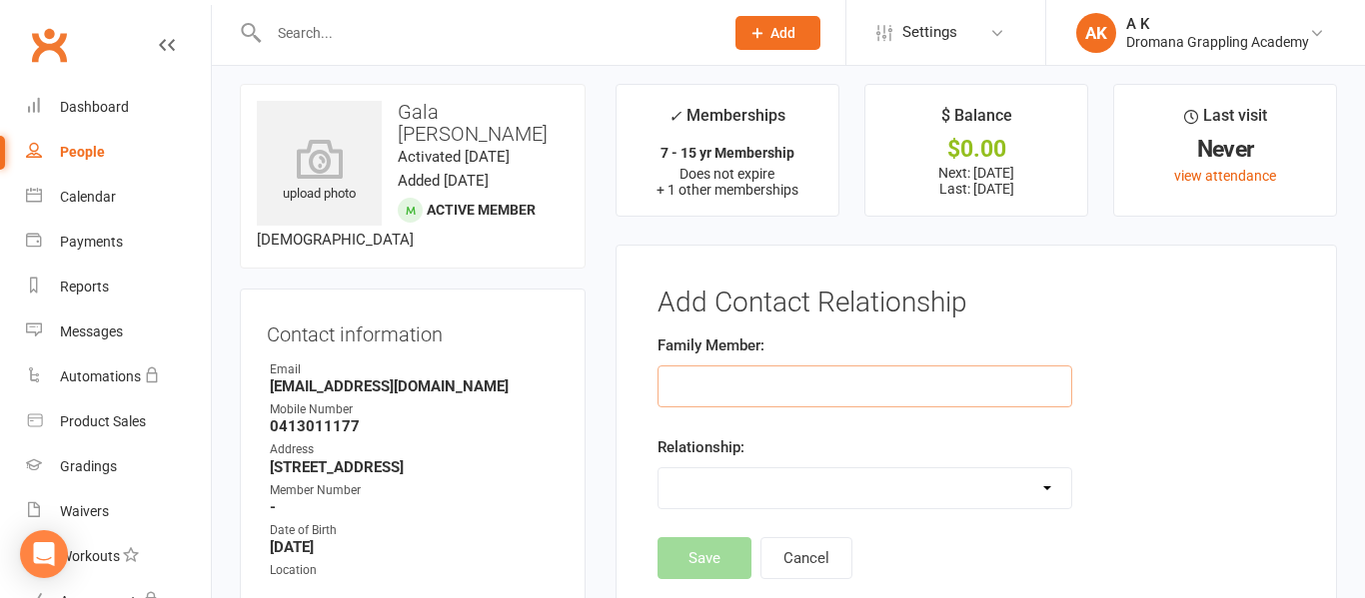
scroll to position [0, 0]
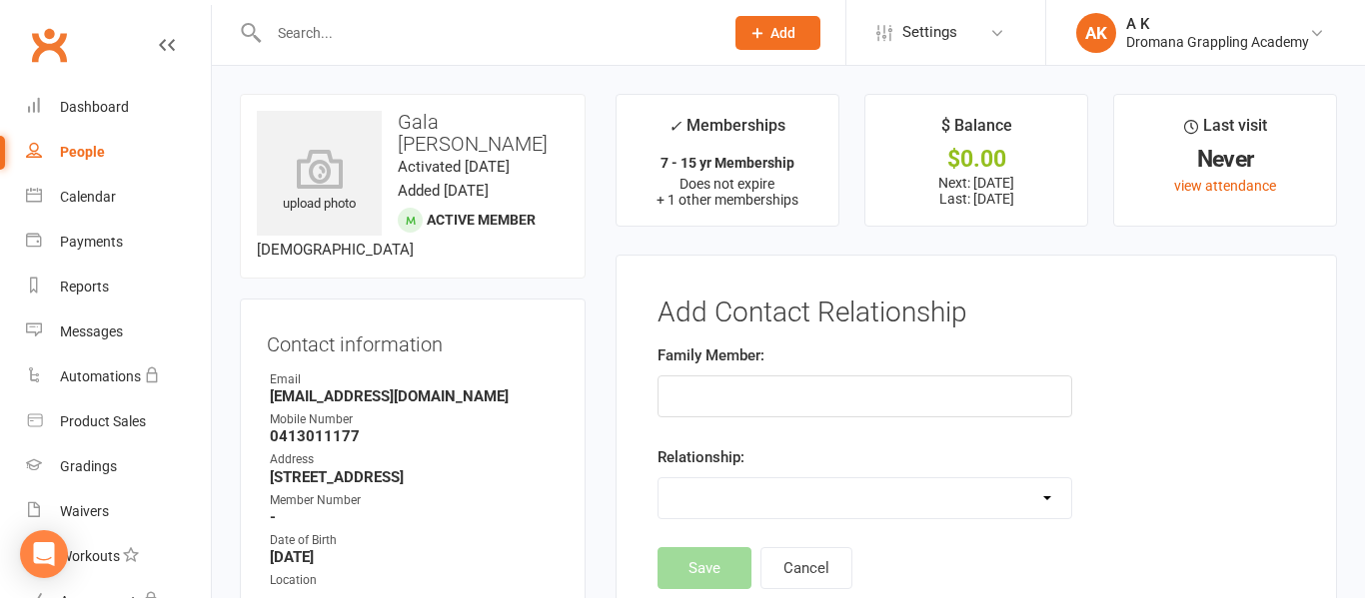
click at [364, 28] on input "text" at bounding box center [486, 33] width 447 height 28
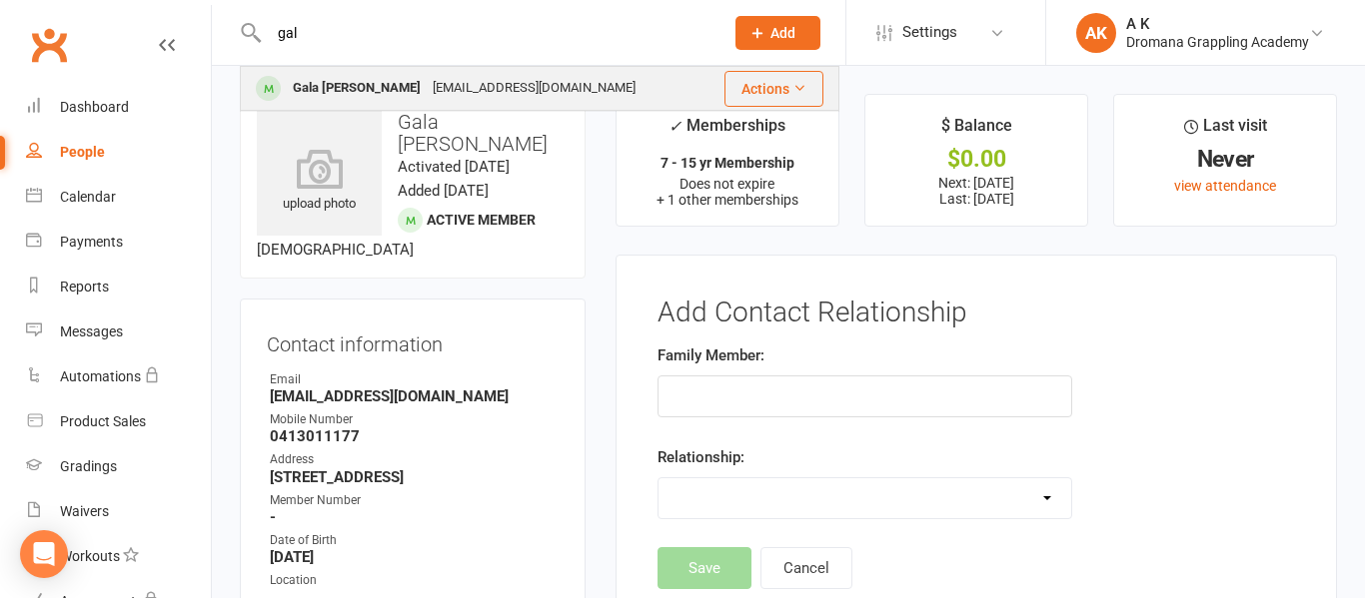
type input "gal"
click at [427, 80] on div "[EMAIL_ADDRESS][DOMAIN_NAME]" at bounding box center [534, 88] width 215 height 29
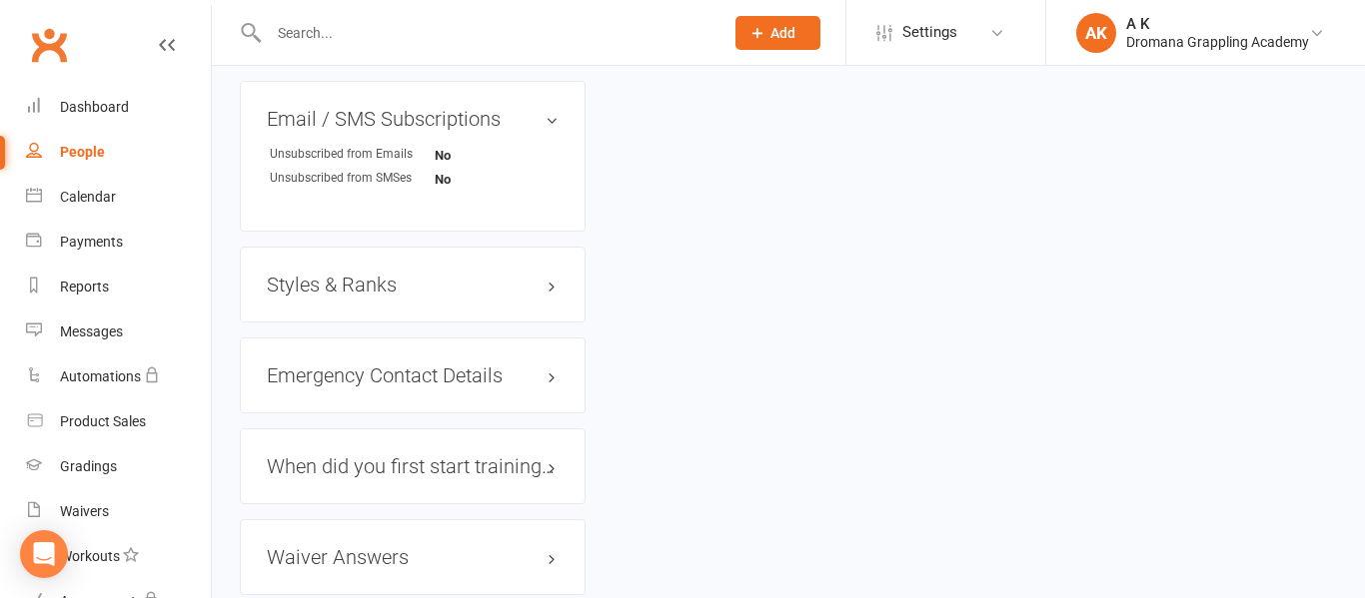
scroll to position [1538, 0]
click at [461, 384] on h3 "Emergency Contact Details edit" at bounding box center [413, 373] width 292 height 22
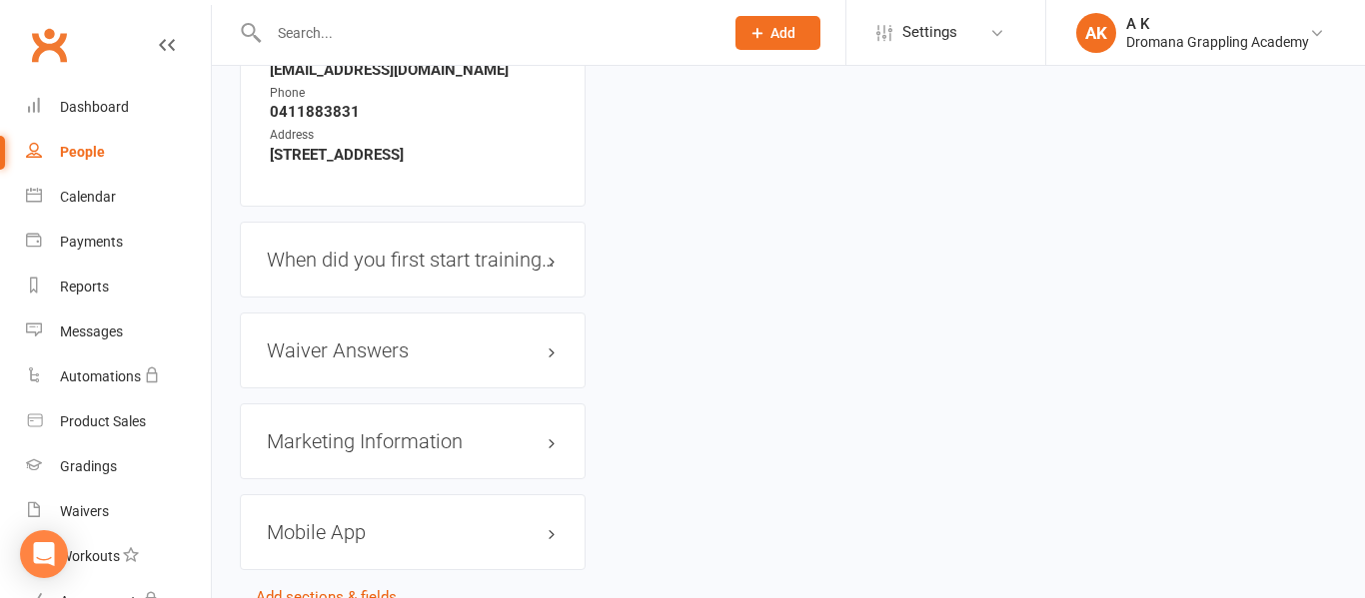
scroll to position [2096, 0]
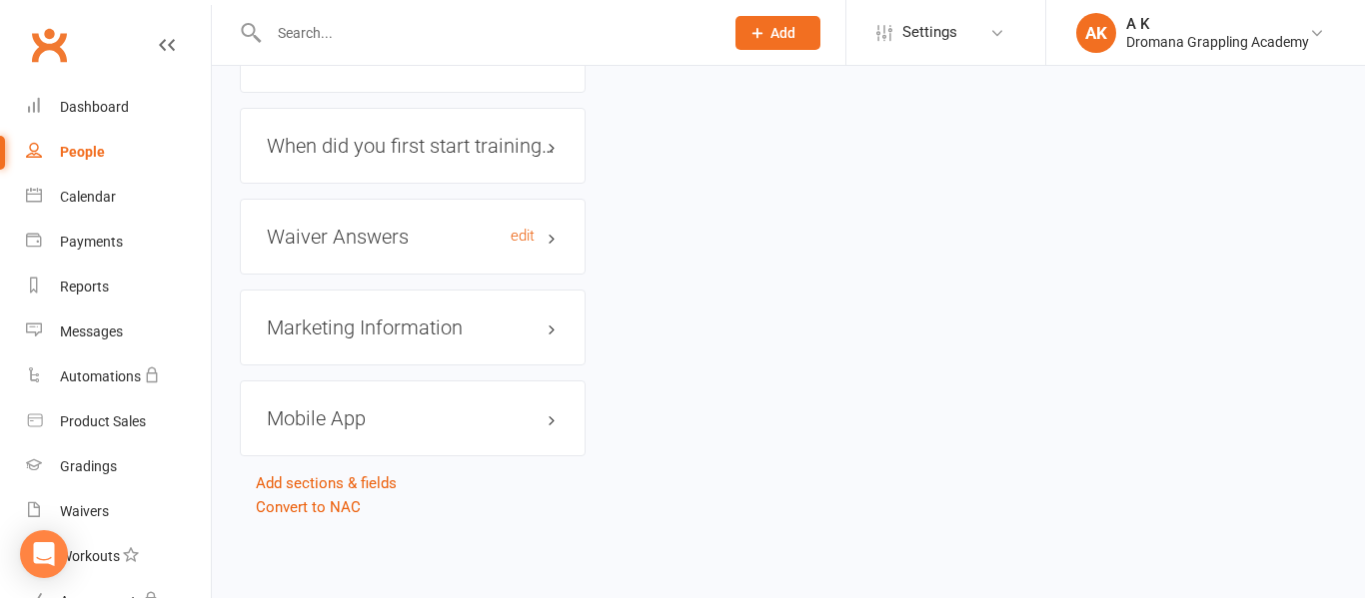
click at [367, 245] on h3 "Waiver Answers edit" at bounding box center [413, 237] width 292 height 22
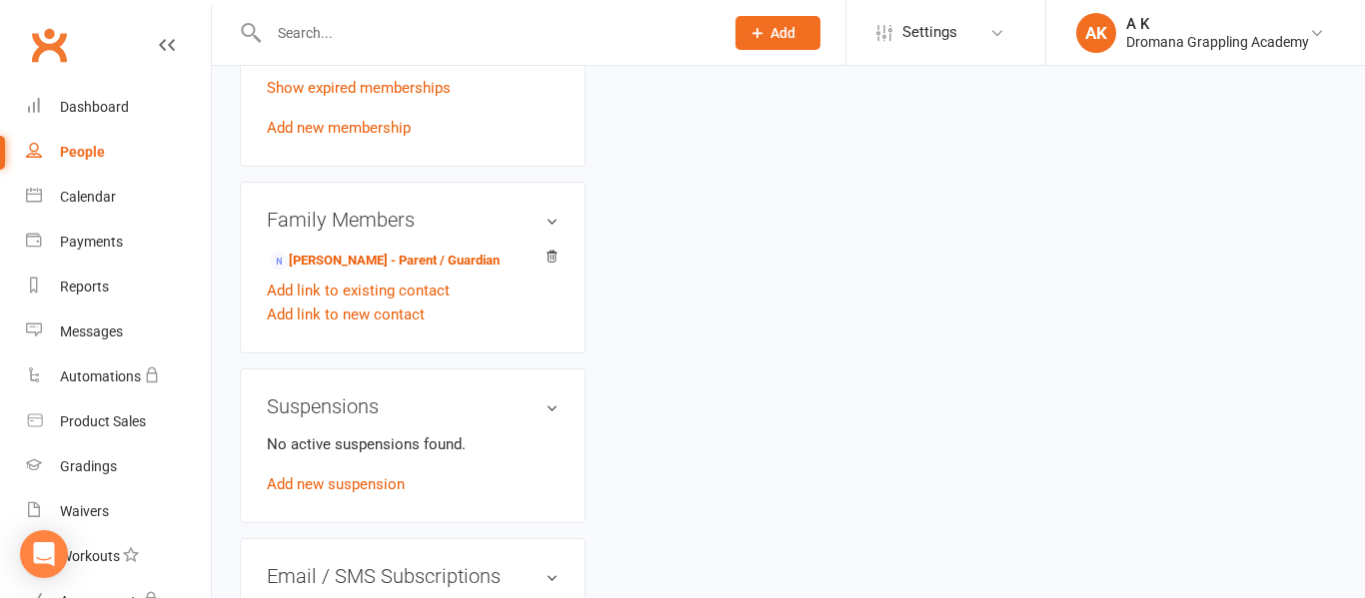
scroll to position [1009, 0]
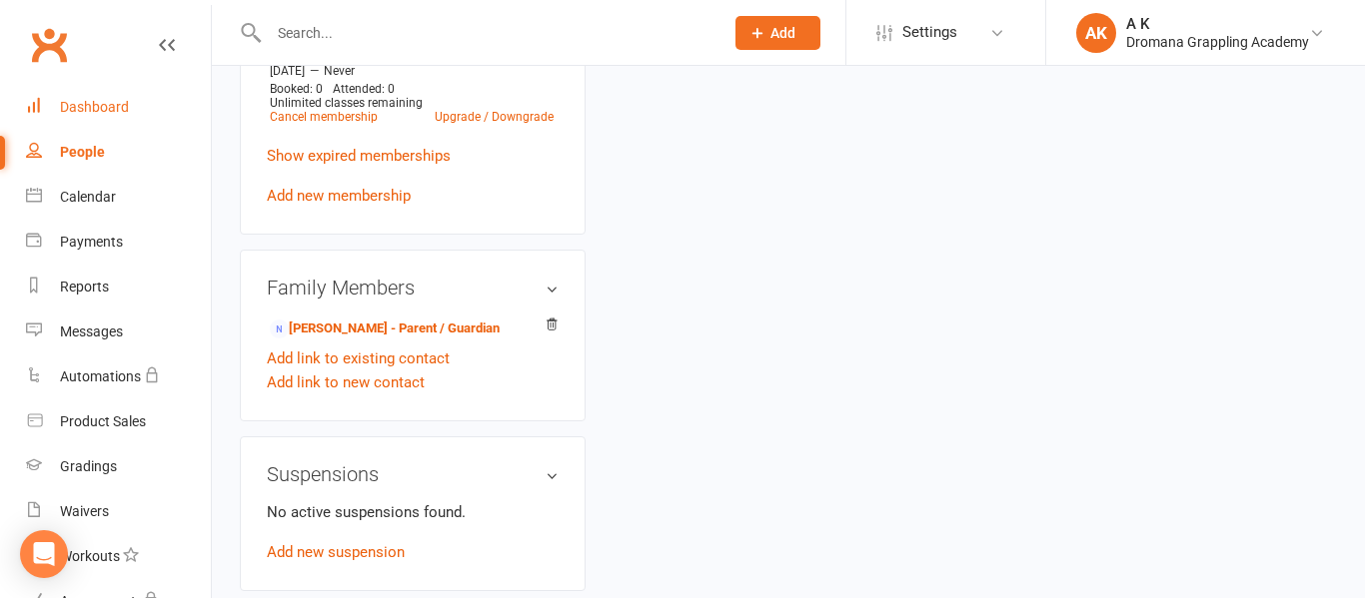
click at [91, 93] on link "Dashboard" at bounding box center [118, 107] width 185 height 45
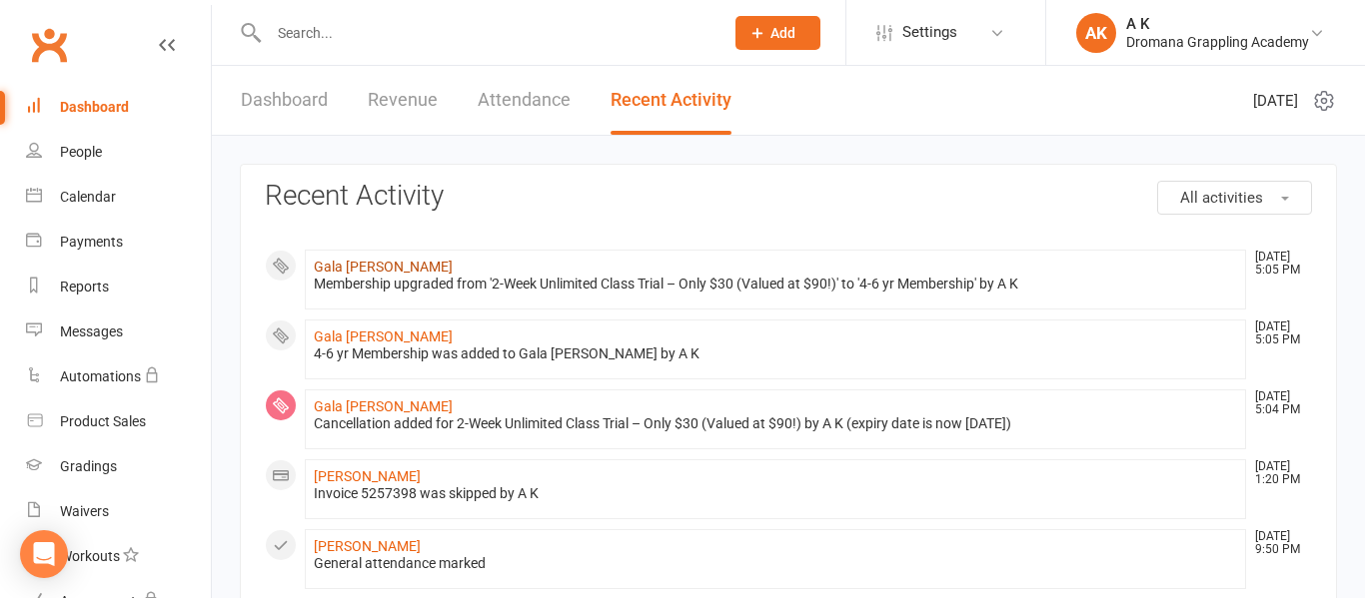
click at [343, 267] on link "Gala [PERSON_NAME]" at bounding box center [383, 267] width 139 height 16
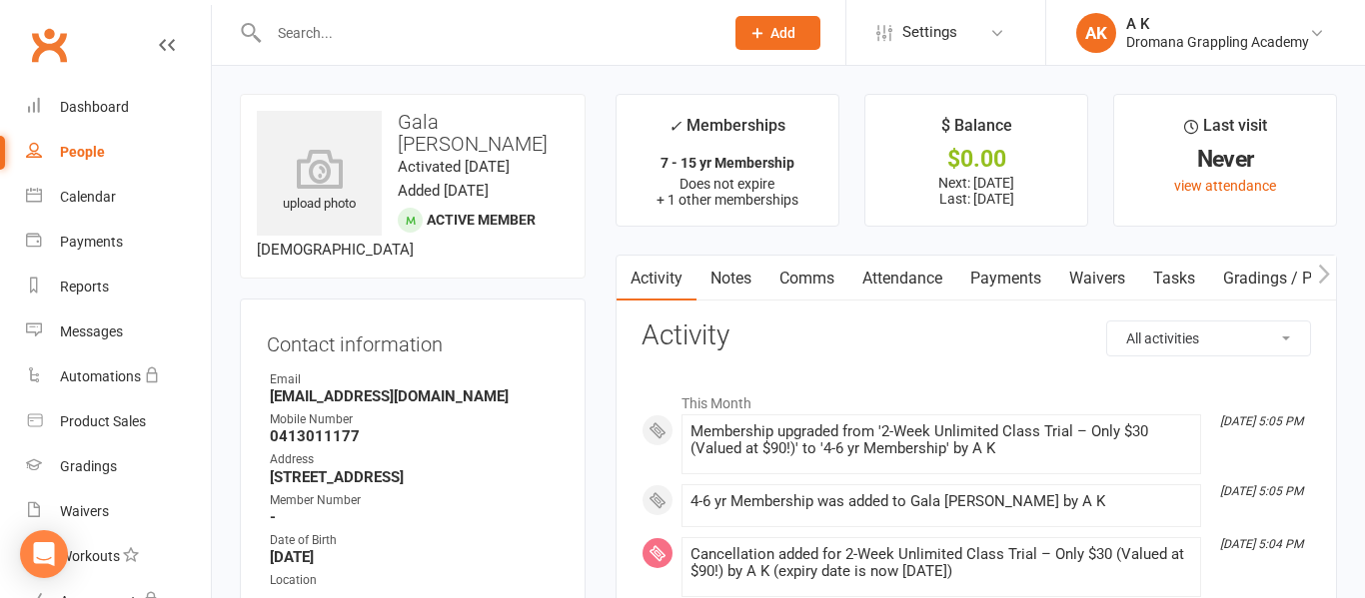
click at [1003, 274] on link "Payments" at bounding box center [1005, 279] width 99 height 46
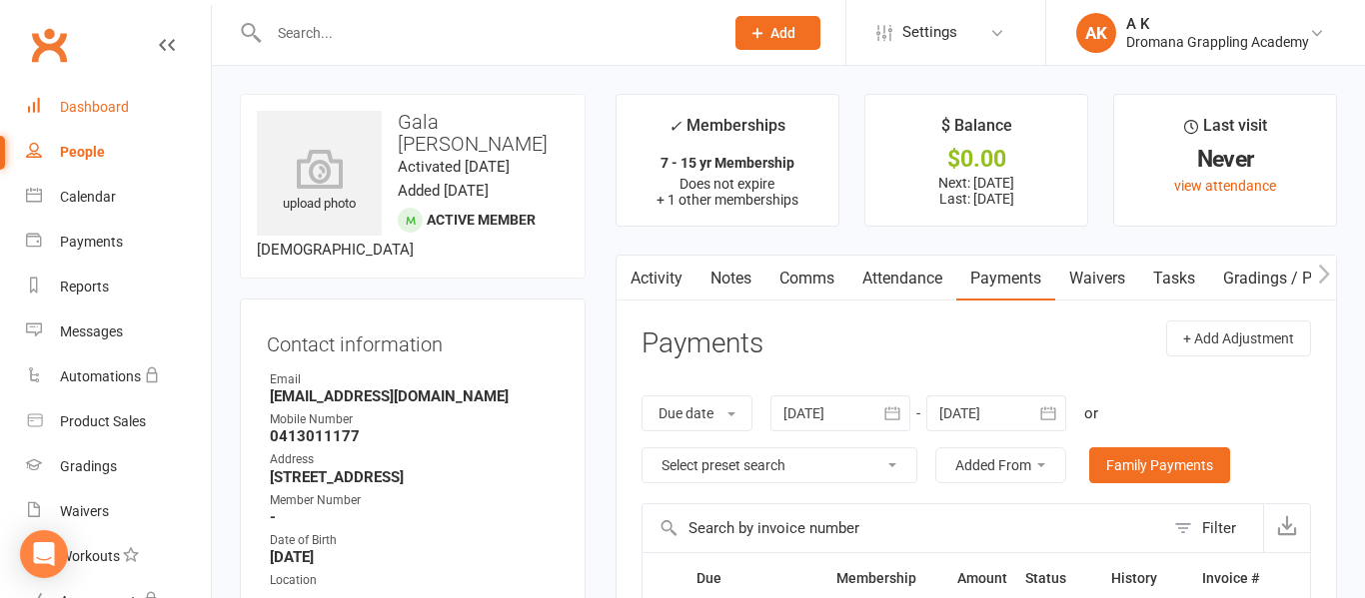
click at [101, 100] on div "Dashboard" at bounding box center [94, 107] width 69 height 16
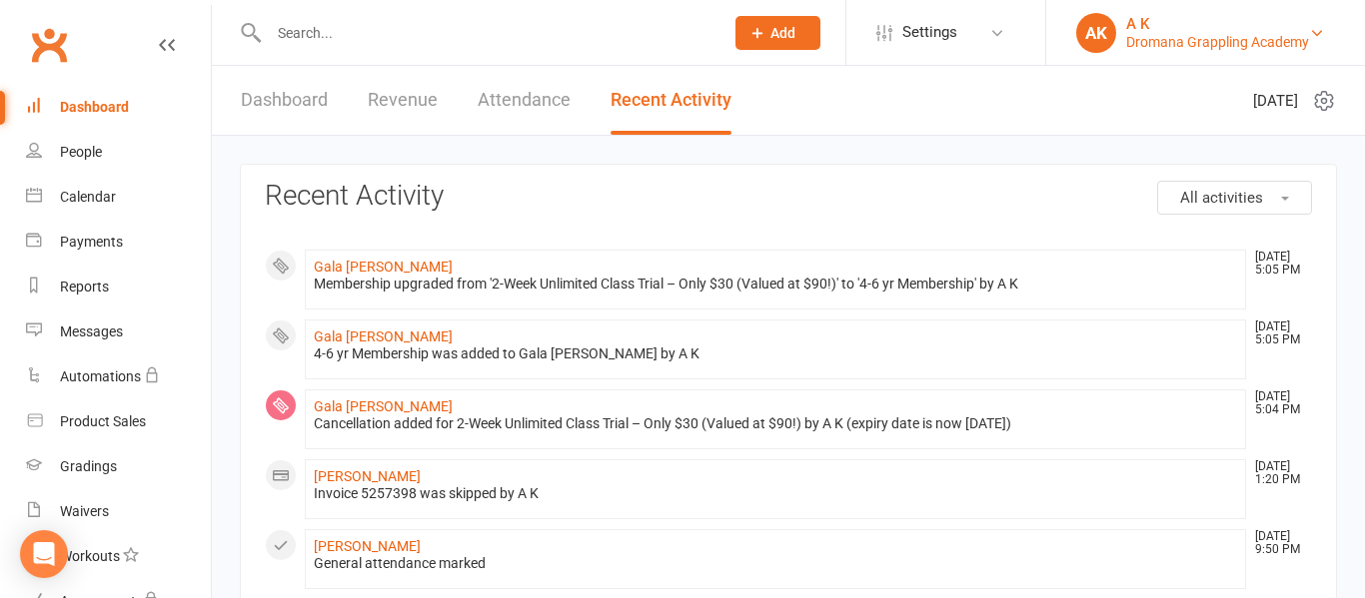
click at [1274, 47] on div "Dromana Grappling Academy" at bounding box center [1217, 42] width 183 height 18
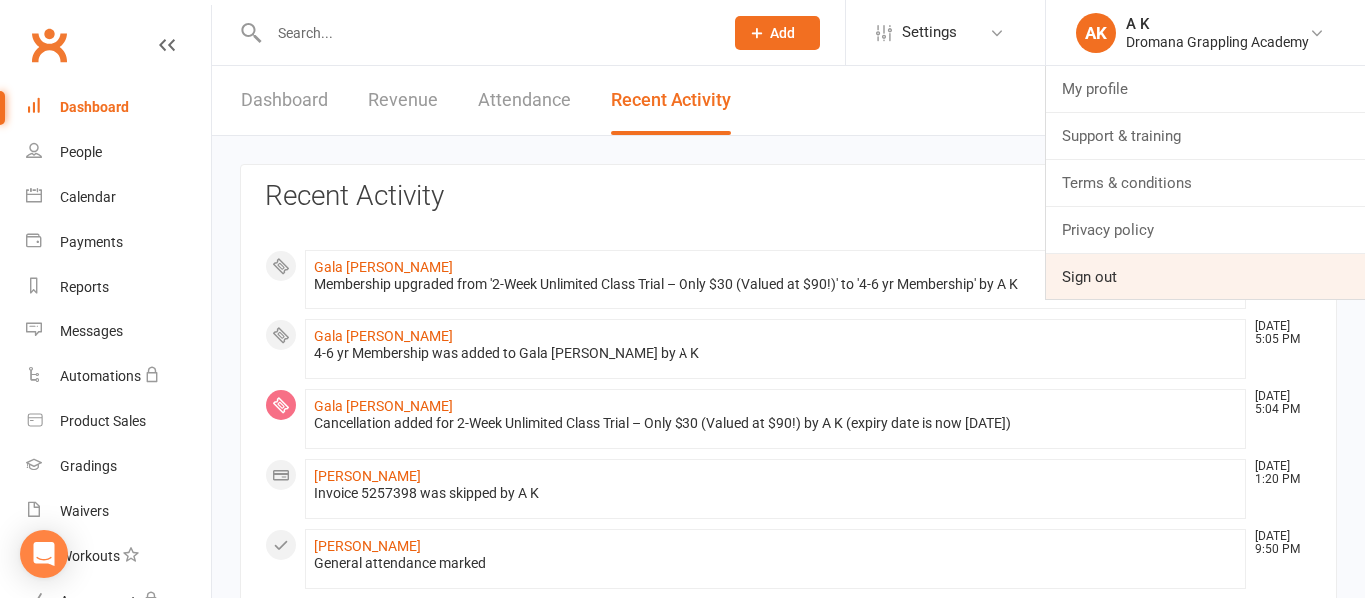
click at [1110, 281] on link "Sign out" at bounding box center [1205, 277] width 319 height 46
